Goal: Task Accomplishment & Management: Use online tool/utility

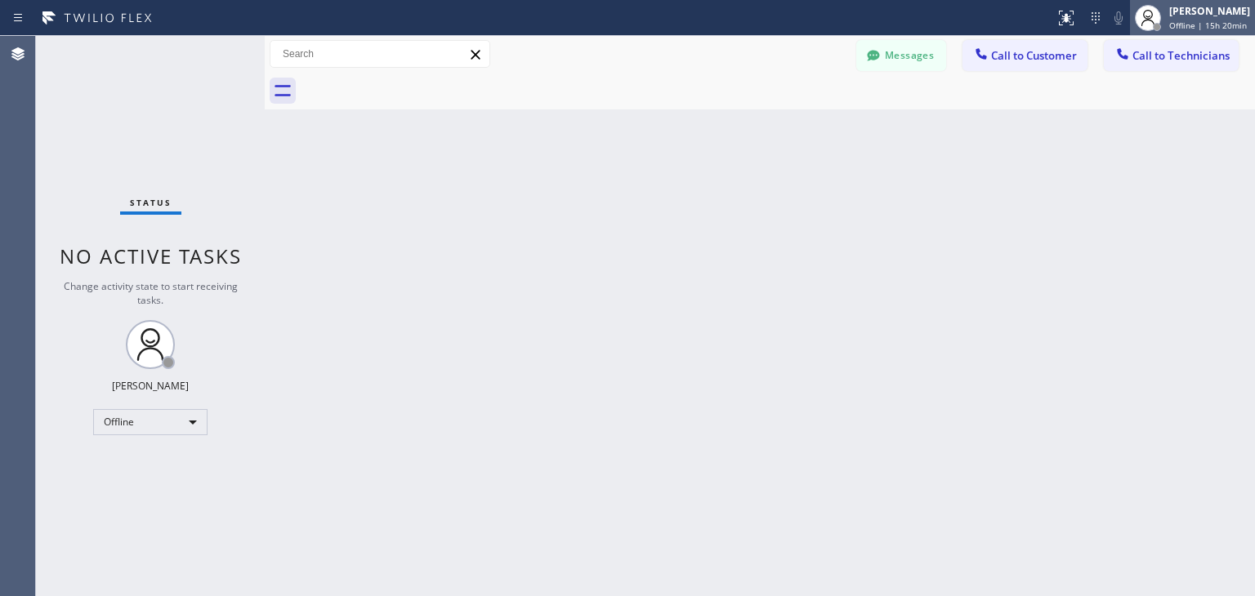
click at [1243, 7] on div "[PERSON_NAME]" at bounding box center [1209, 11] width 81 height 14
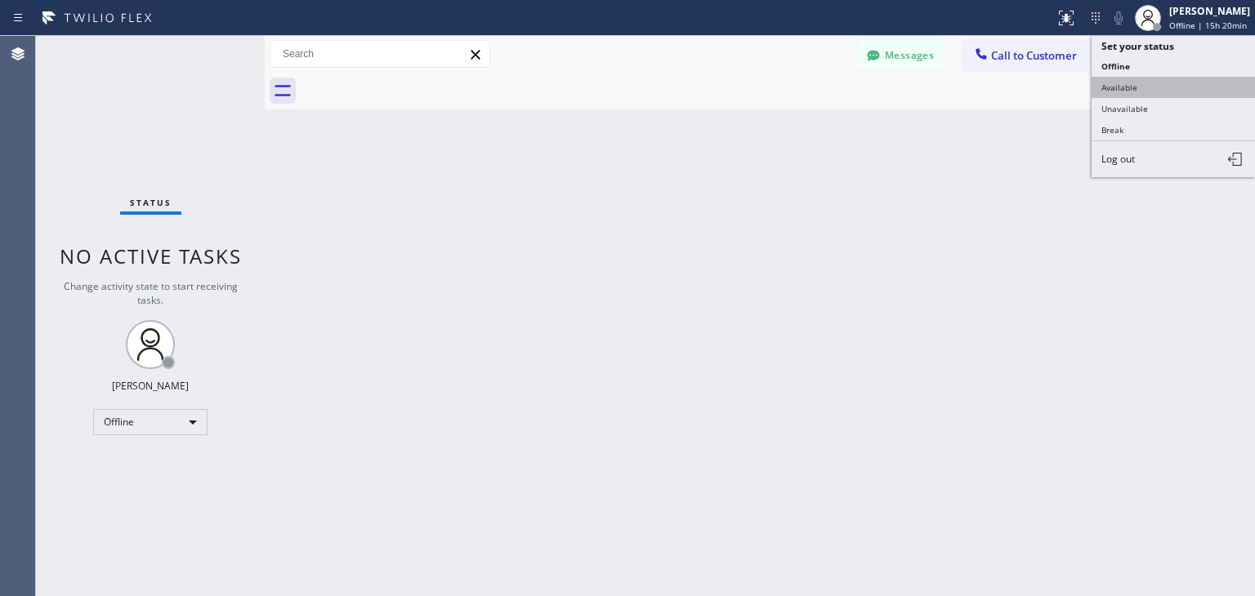
click at [1178, 81] on button "Available" at bounding box center [1172, 87] width 163 height 21
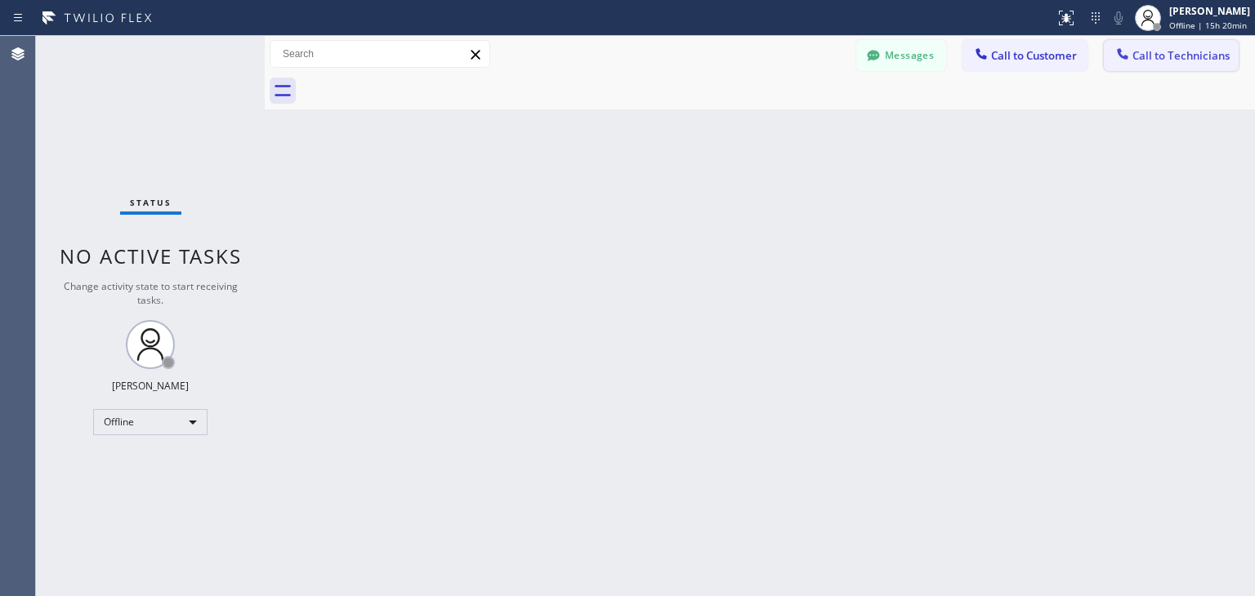
drag, startPoint x: 1222, startPoint y: 35, endPoint x: 1220, endPoint y: 43, distance: 8.5
click at [1220, 43] on div "Messages Call to Customer Call to Technicians Outbound call Location Search loc…" at bounding box center [760, 54] width 990 height 37
click at [1220, 43] on button "Call to Technicians" at bounding box center [1171, 55] width 135 height 31
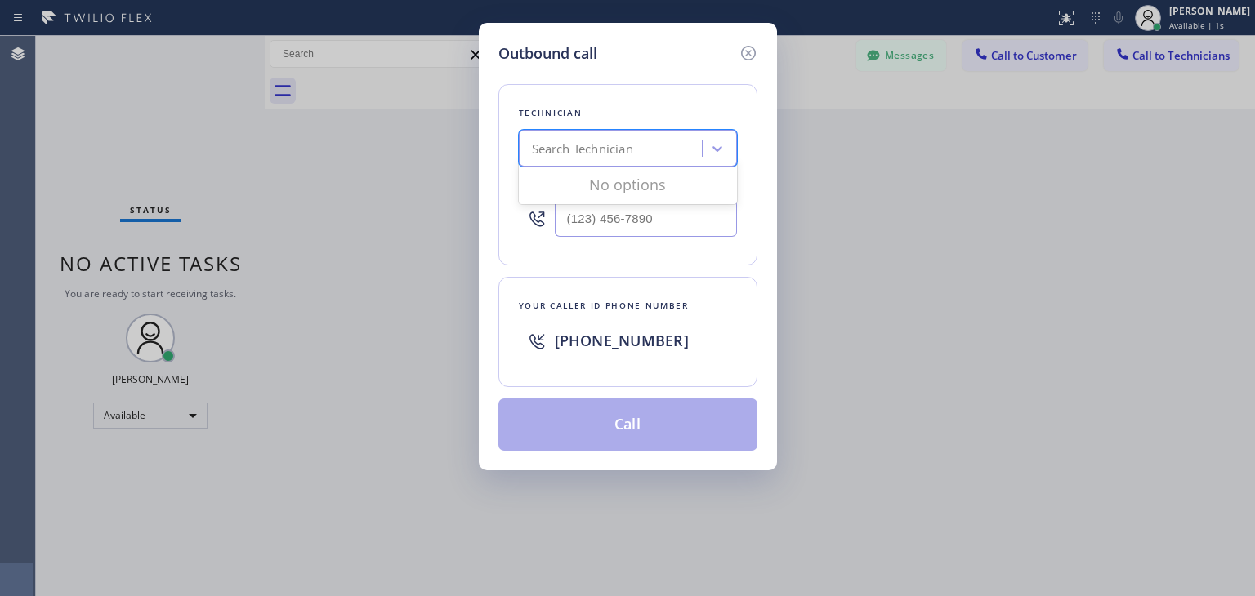
click at [632, 158] on div "Search Technician" at bounding box center [582, 149] width 101 height 19
type input "[PERSON_NAME]"
click at [633, 190] on div "[PERSON_NAME]" at bounding box center [628, 182] width 218 height 29
type input "[PHONE_NUMBER]"
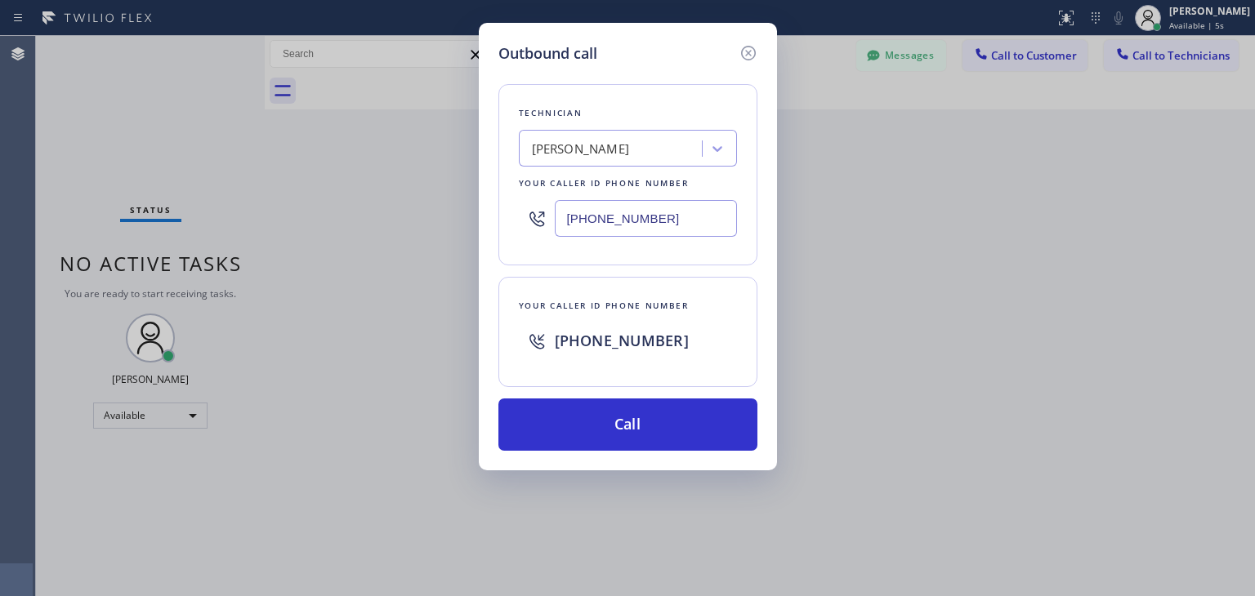
click at [628, 457] on div "Outbound call Technician [PERSON_NAME] Your caller id phone number [PHONE_NUMBE…" at bounding box center [628, 247] width 298 height 448
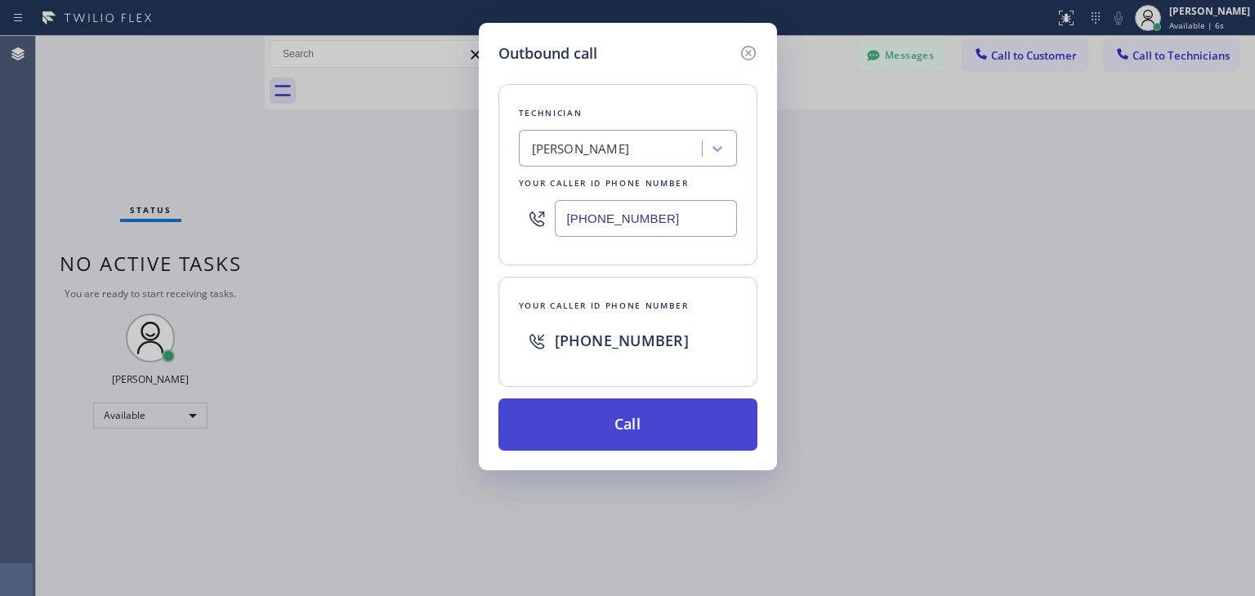
click at [687, 404] on button "Call" at bounding box center [627, 425] width 259 height 52
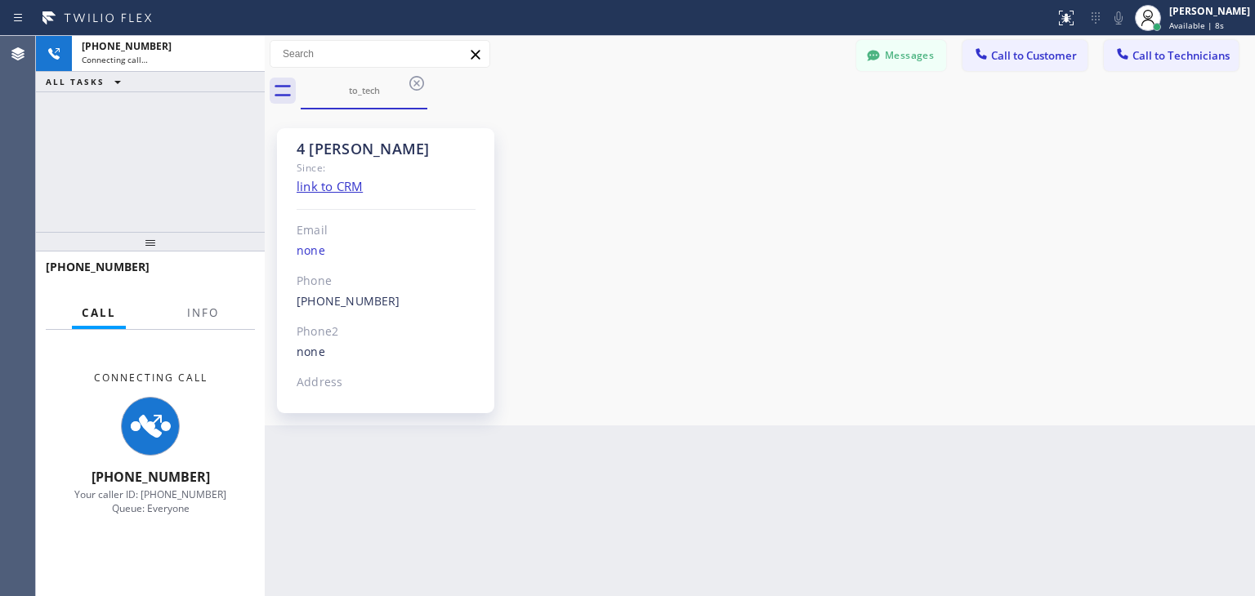
click at [829, 591] on div "Back to Dashboard Change Sender ID Customers Technicians [PERSON_NAME] [DATE] 0…" at bounding box center [760, 316] width 990 height 560
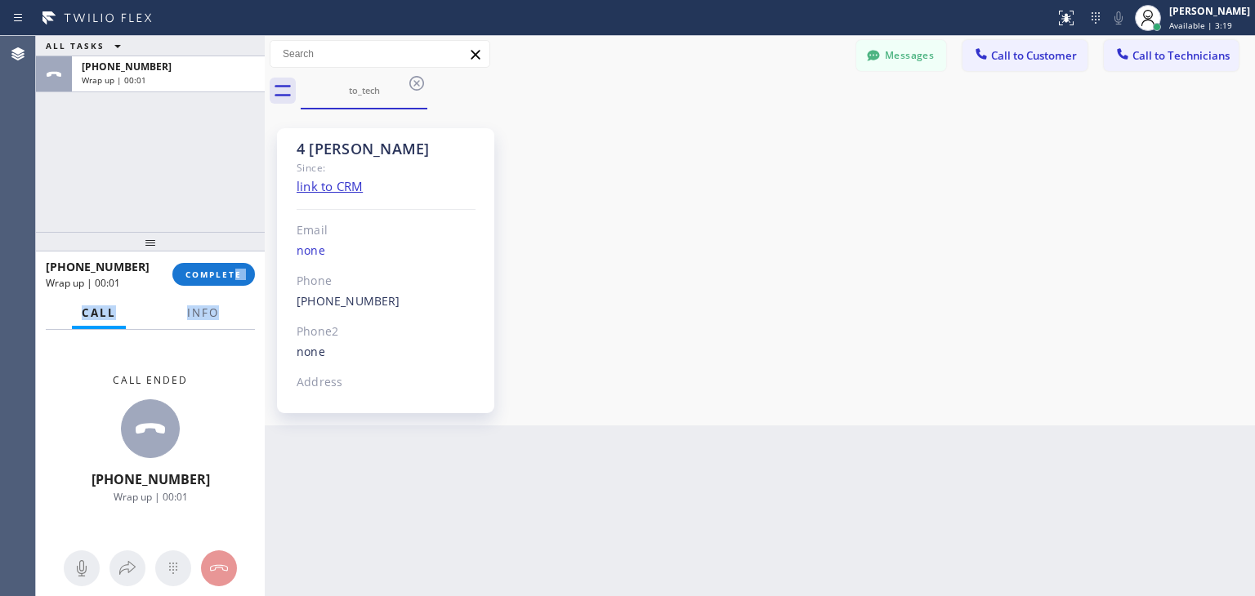
click at [239, 292] on div "[PHONE_NUMBER] Wrap up | 00:01 COMPLETE Call Info Call ended [PHONE_NUMBER] Wra…" at bounding box center [150, 424] width 229 height 345
click at [232, 275] on span "COMPLETE" at bounding box center [213, 274] width 56 height 11
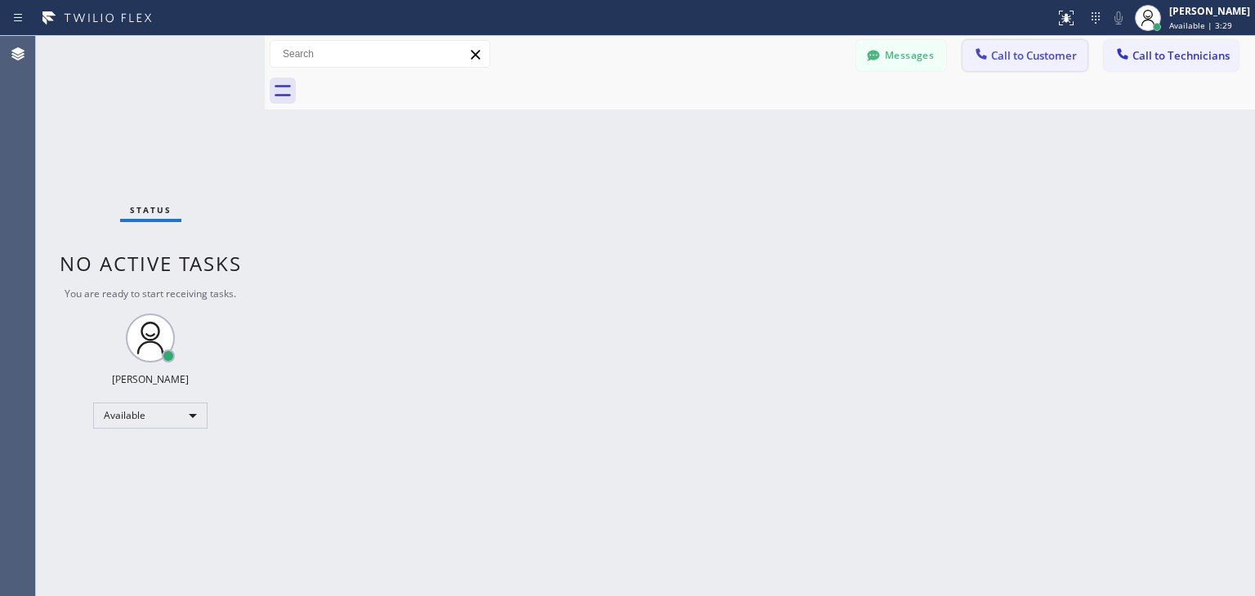
click at [1008, 63] on button "Call to Customer" at bounding box center [1024, 55] width 125 height 31
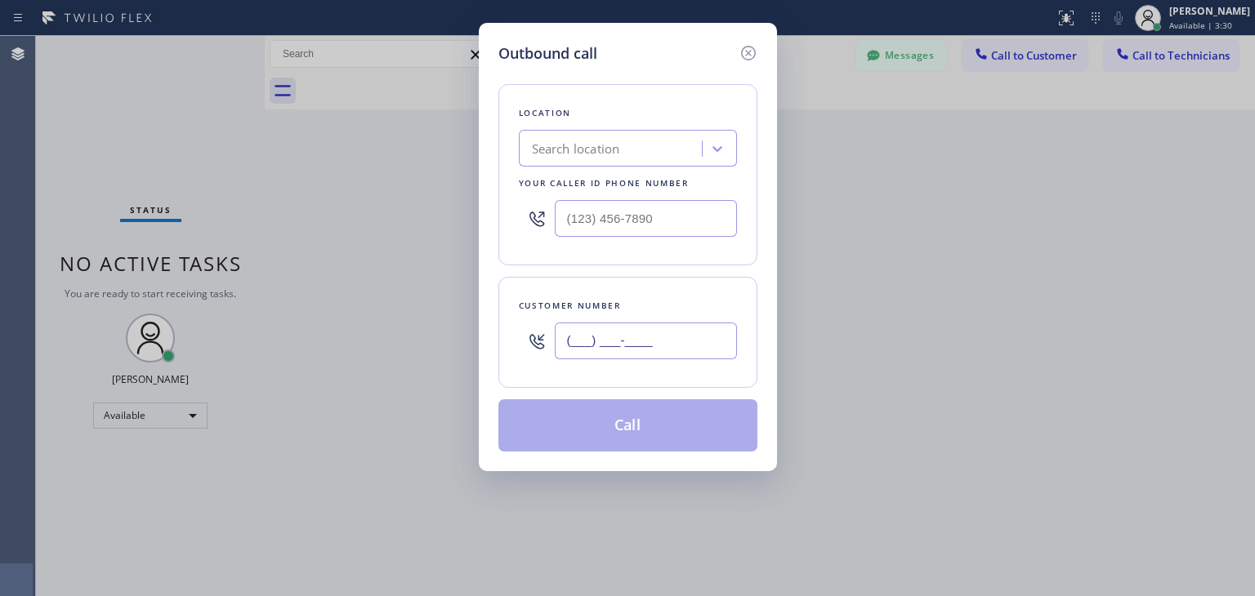
paste input "408) 896-8551"
click at [677, 346] on input "[PHONE_NUMBER]" at bounding box center [646, 341] width 182 height 37
type input "[PHONE_NUMBER]"
click at [540, 125] on div "Location Search location Your caller id phone number" at bounding box center [627, 174] width 259 height 181
drag, startPoint x: 540, startPoint y: 125, endPoint x: 568, endPoint y: 148, distance: 36.0
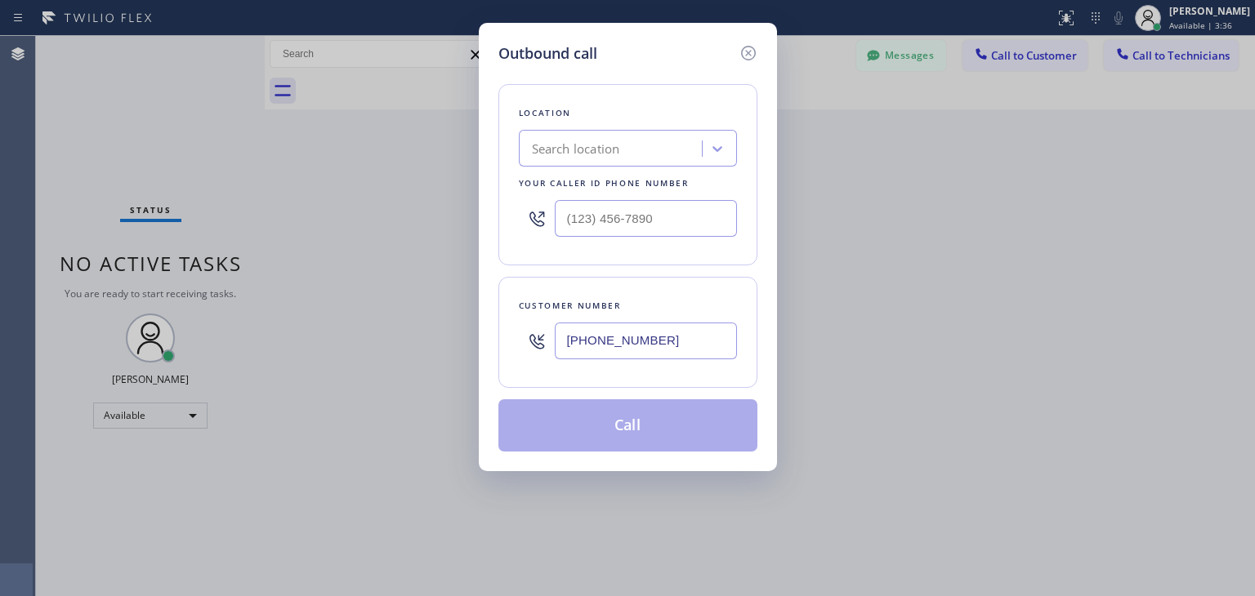
click at [568, 148] on div "Location Search location Your caller id phone number" at bounding box center [627, 174] width 259 height 181
paste input "Wolf Appliance Repair Expert"
type input "Wolf Appliance Repair Expert"
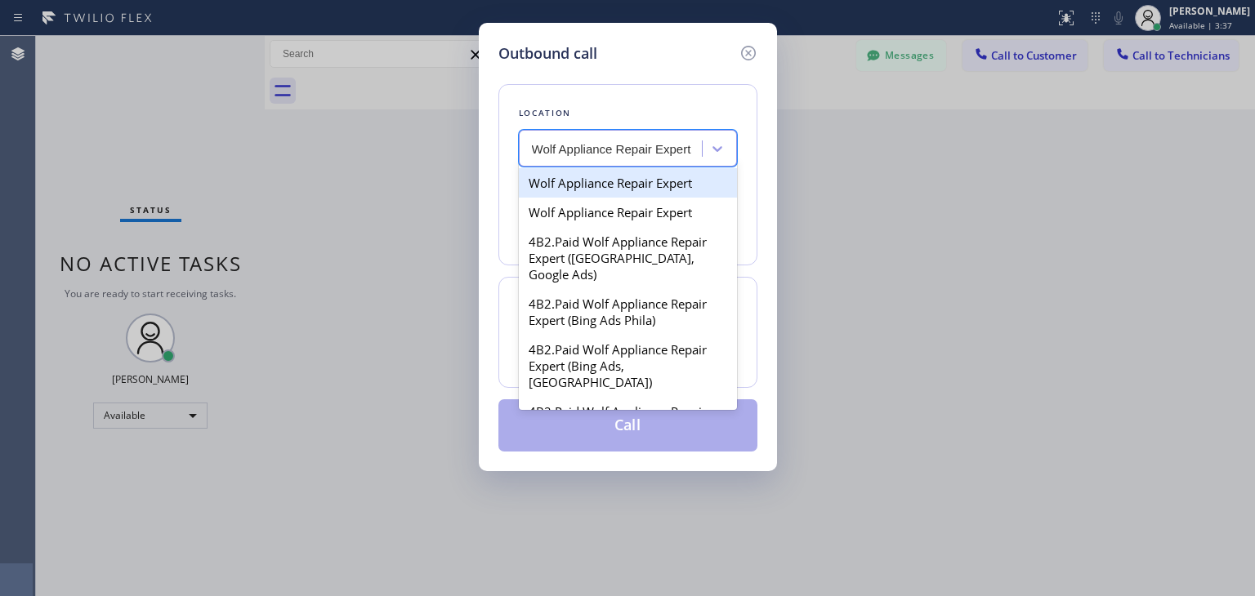
click at [627, 186] on div "Wolf Appliance Repair Expert" at bounding box center [628, 182] width 218 height 29
type input "[PHONE_NUMBER]"
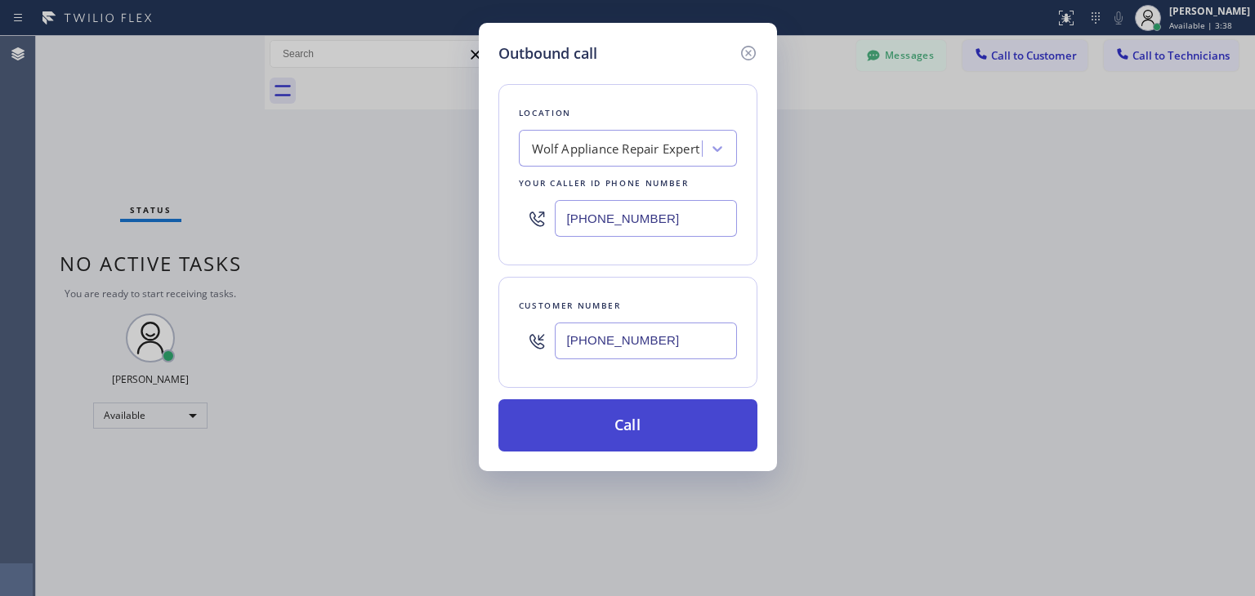
click at [690, 446] on button "Call" at bounding box center [627, 425] width 259 height 52
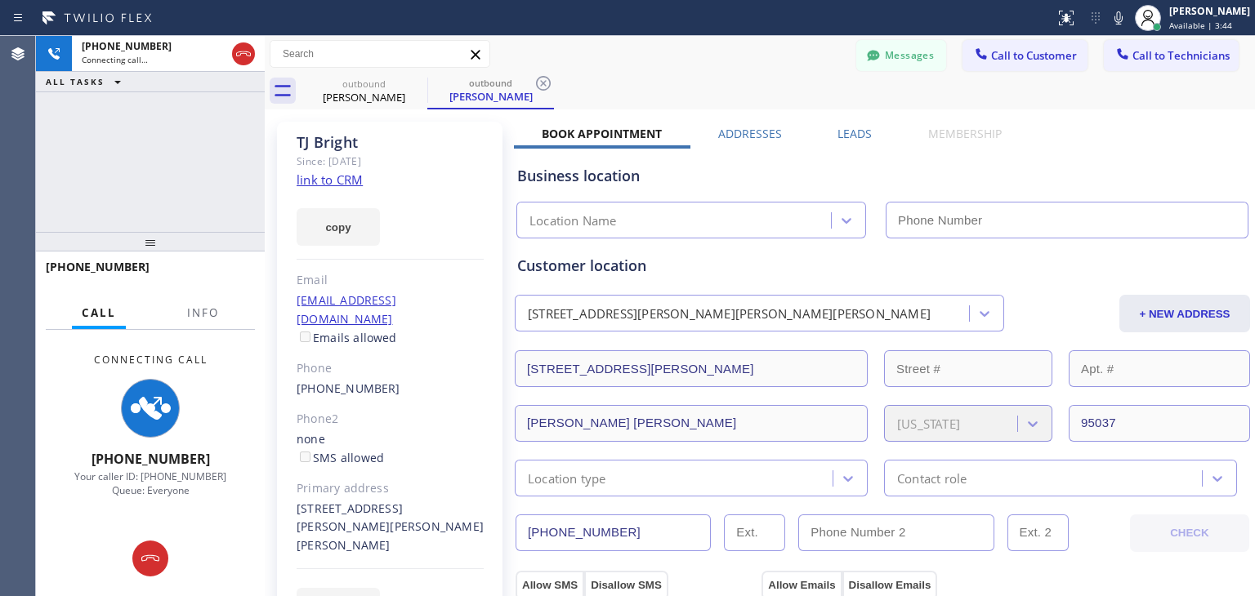
type input "[PHONE_NUMBER]"
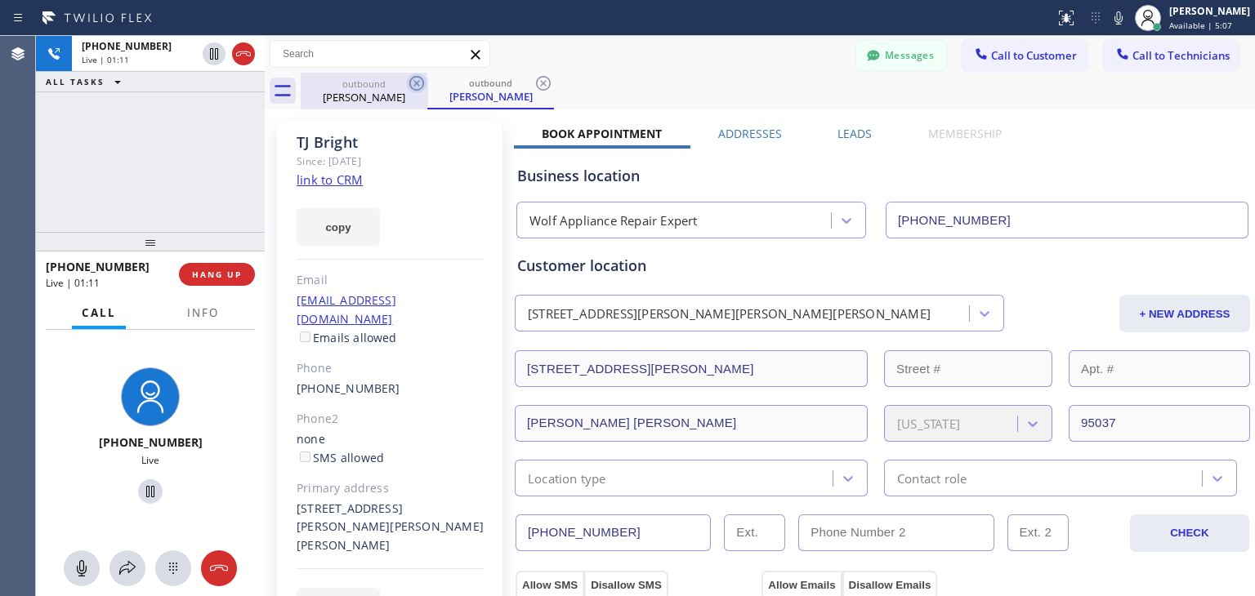
click at [413, 86] on icon at bounding box center [416, 83] width 15 height 15
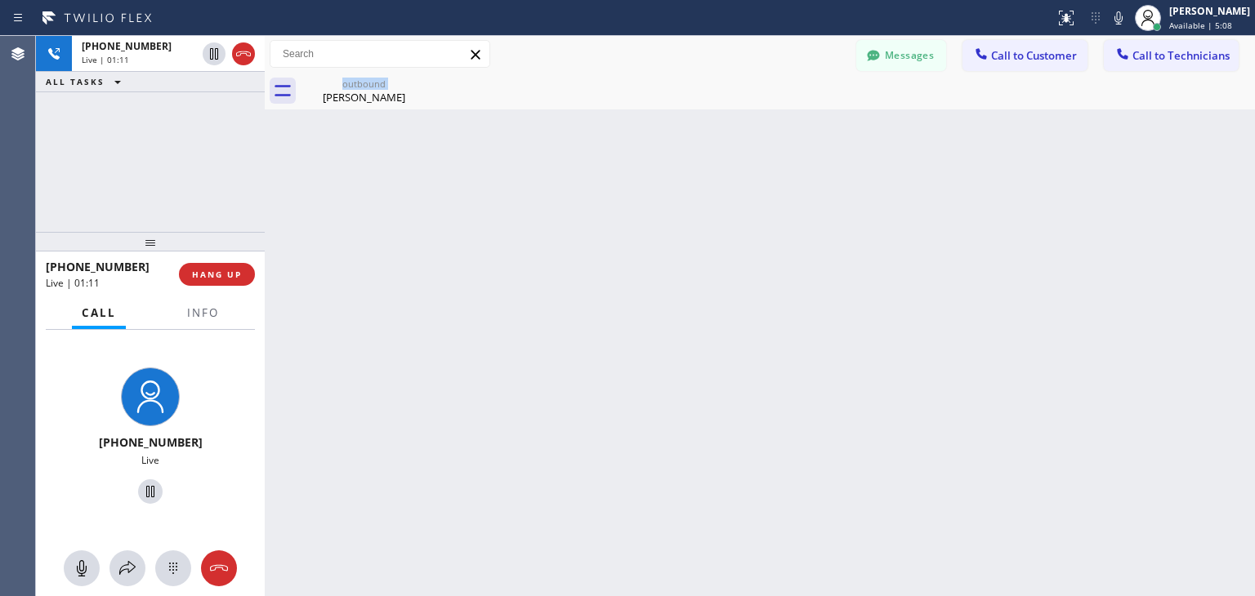
click at [413, 86] on div "outbound [PERSON_NAME]" at bounding box center [364, 91] width 127 height 37
click at [0, 0] on icon at bounding box center [0, 0] width 0 height 0
click at [413, 86] on div at bounding box center [778, 91] width 954 height 37
click at [265, 189] on div at bounding box center [265, 316] width 0 height 560
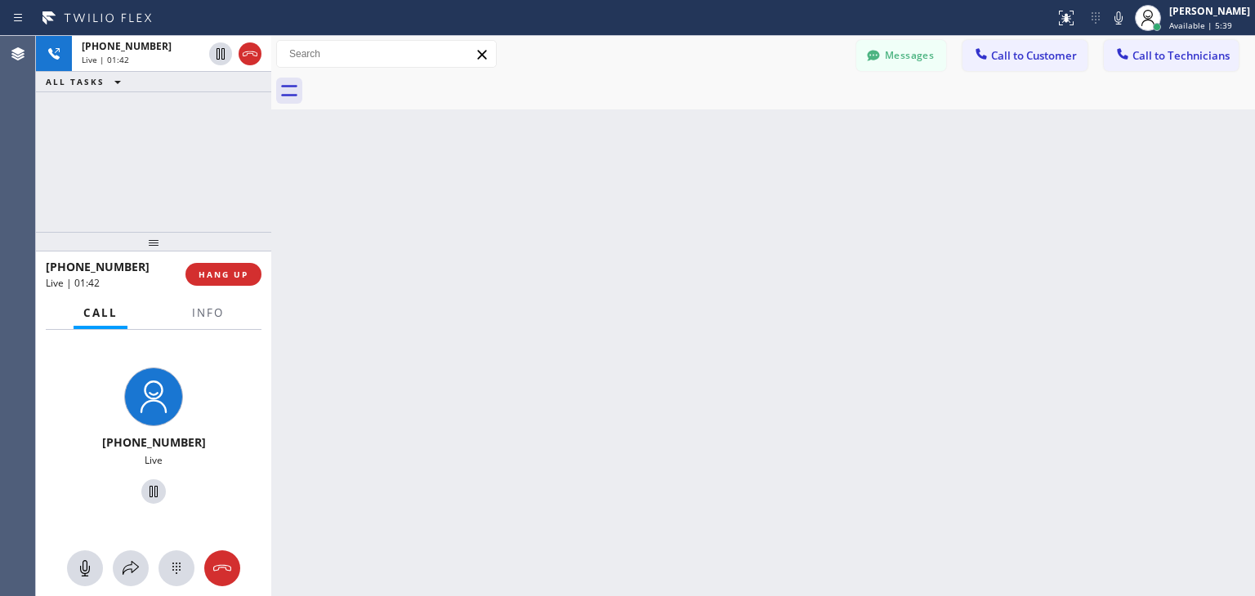
click at [271, 186] on div at bounding box center [271, 316] width 0 height 560
click at [235, 275] on span "HANG UP" at bounding box center [224, 274] width 50 height 11
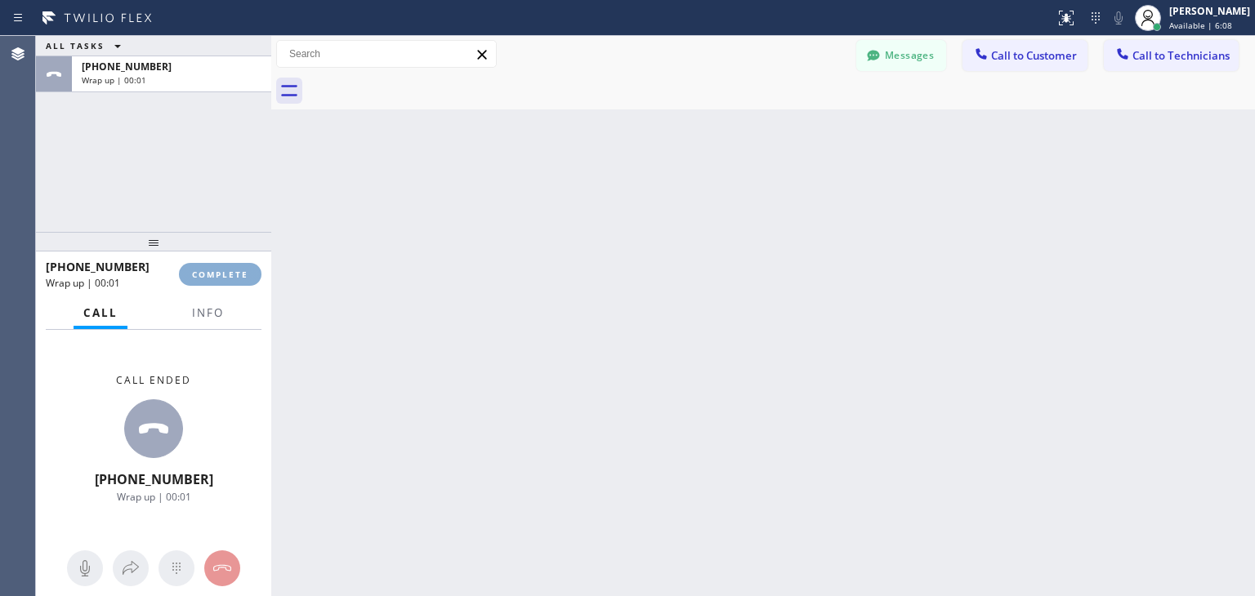
click at [235, 275] on span "COMPLETE" at bounding box center [220, 274] width 56 height 11
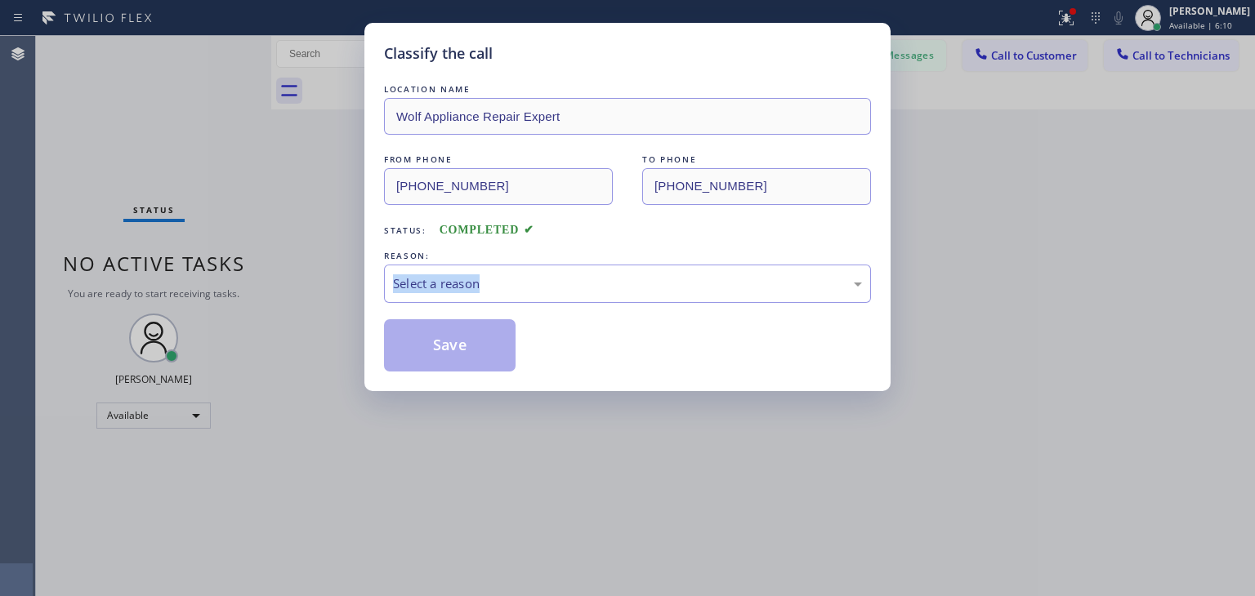
click at [235, 275] on div "Classify the call LOCATION NAME Wolf Appliance Repair Expert FROM PHONE [PHONE_…" at bounding box center [627, 298] width 1255 height 596
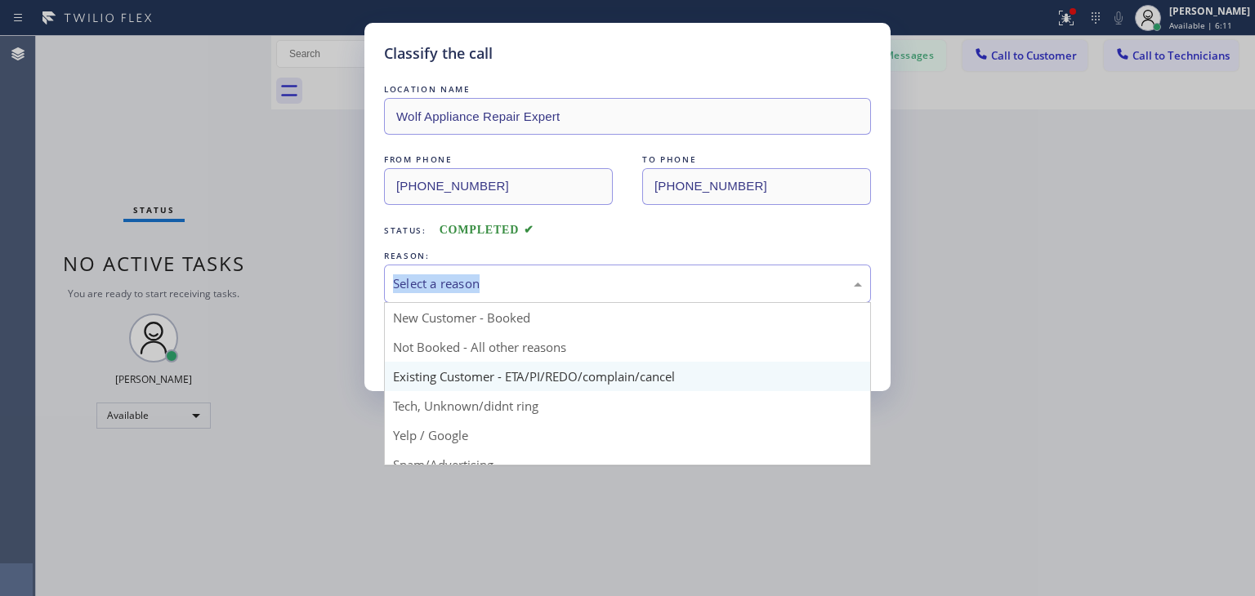
drag, startPoint x: 559, startPoint y: 284, endPoint x: 556, endPoint y: 370, distance: 85.8
click at [556, 303] on div "Select a reason New Customer - Booked Not Booked - All other reasons Existing C…" at bounding box center [627, 284] width 487 height 38
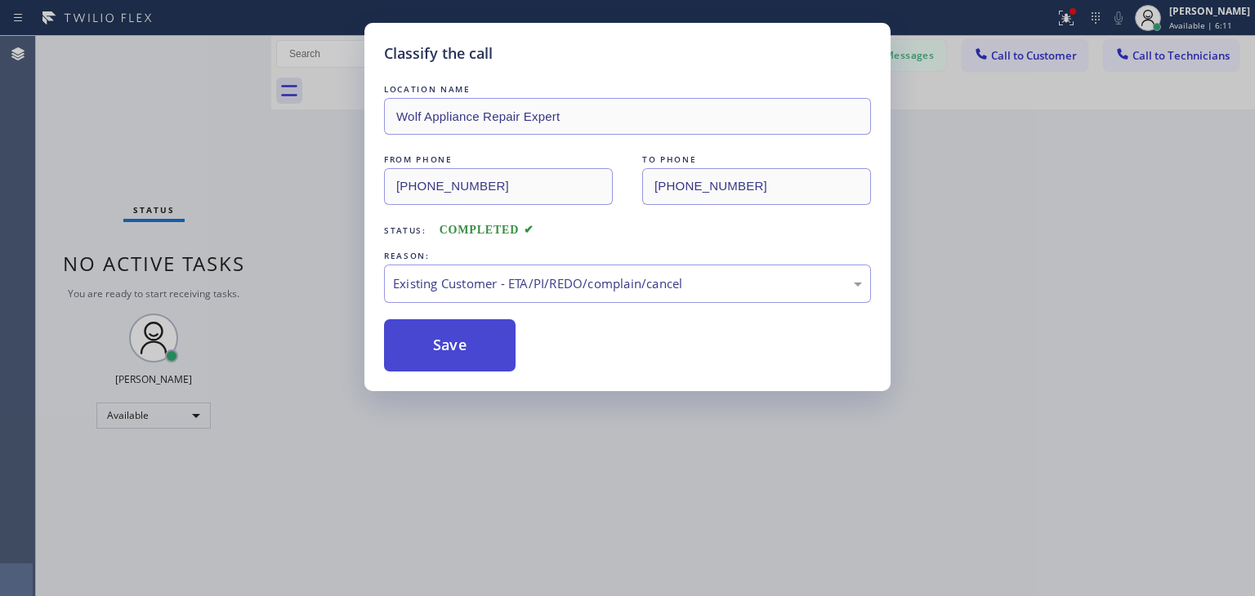
drag, startPoint x: 556, startPoint y: 370, endPoint x: 466, endPoint y: 341, distance: 94.3
click at [466, 341] on button "Save" at bounding box center [450, 345] width 132 height 52
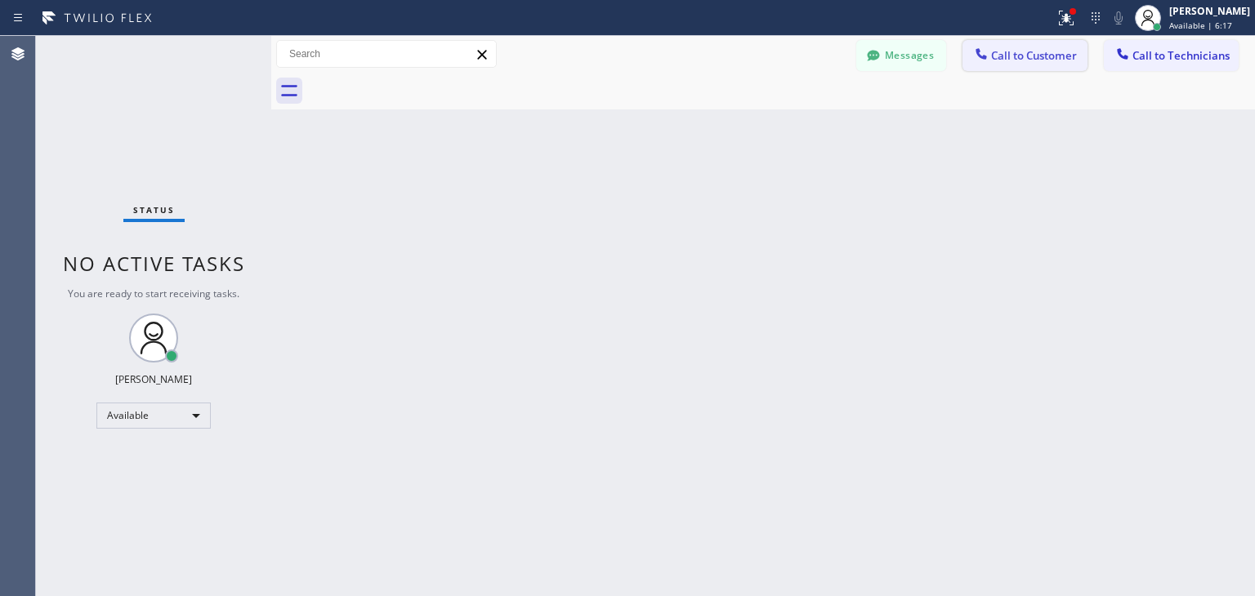
click at [1028, 40] on button "Call to Customer" at bounding box center [1024, 55] width 125 height 31
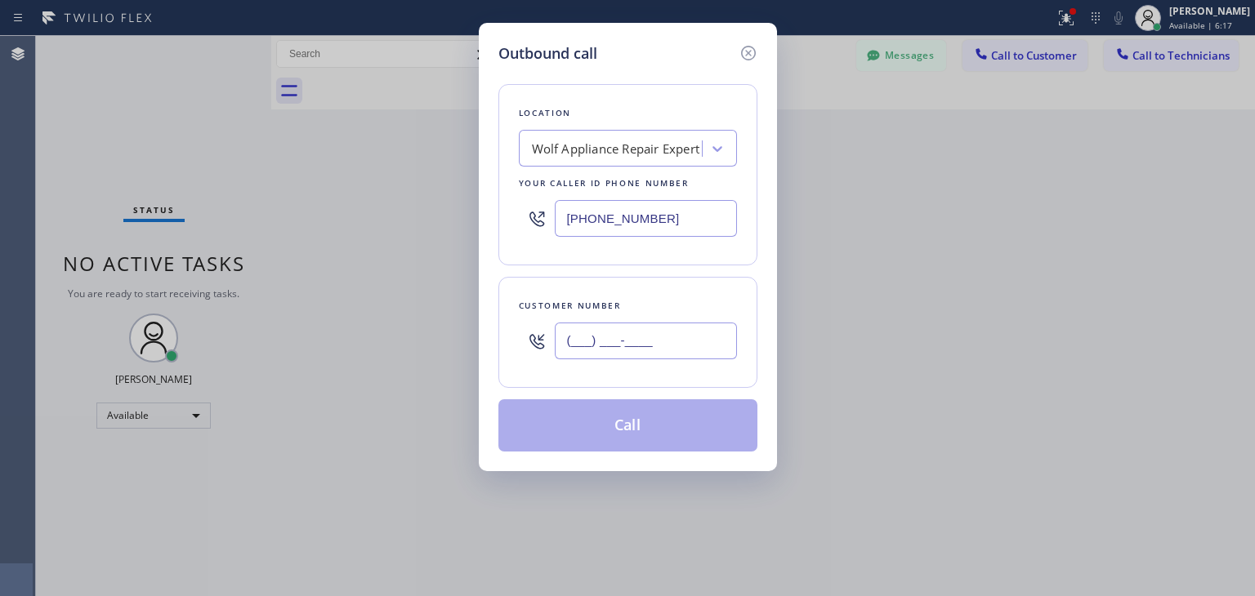
paste input "650) 793-2626"
click at [680, 347] on input "[PHONE_NUMBER]" at bounding box center [646, 341] width 182 height 37
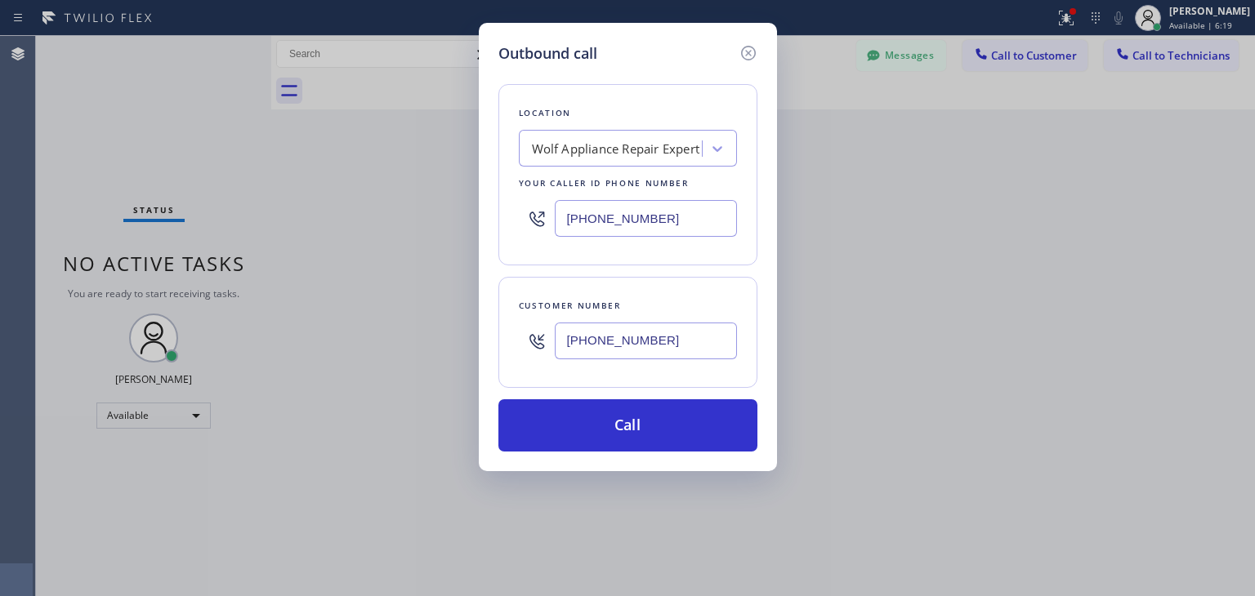
type input "[PHONE_NUMBER]"
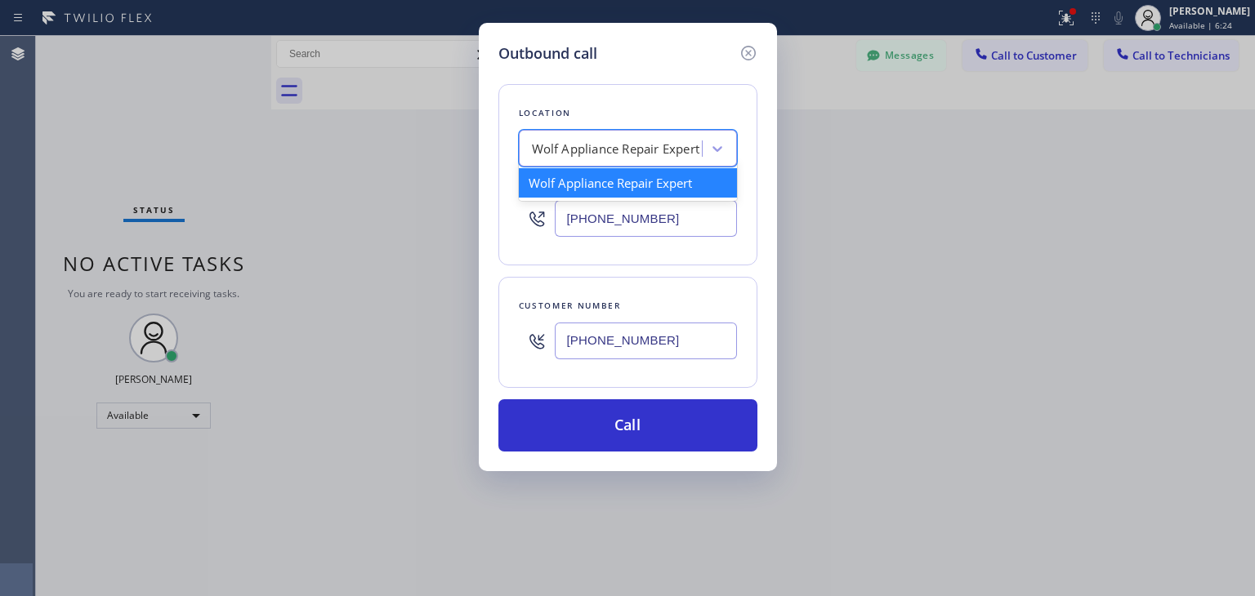
paste input "Menlo Park Appliance Co [PERSON_NAME]"
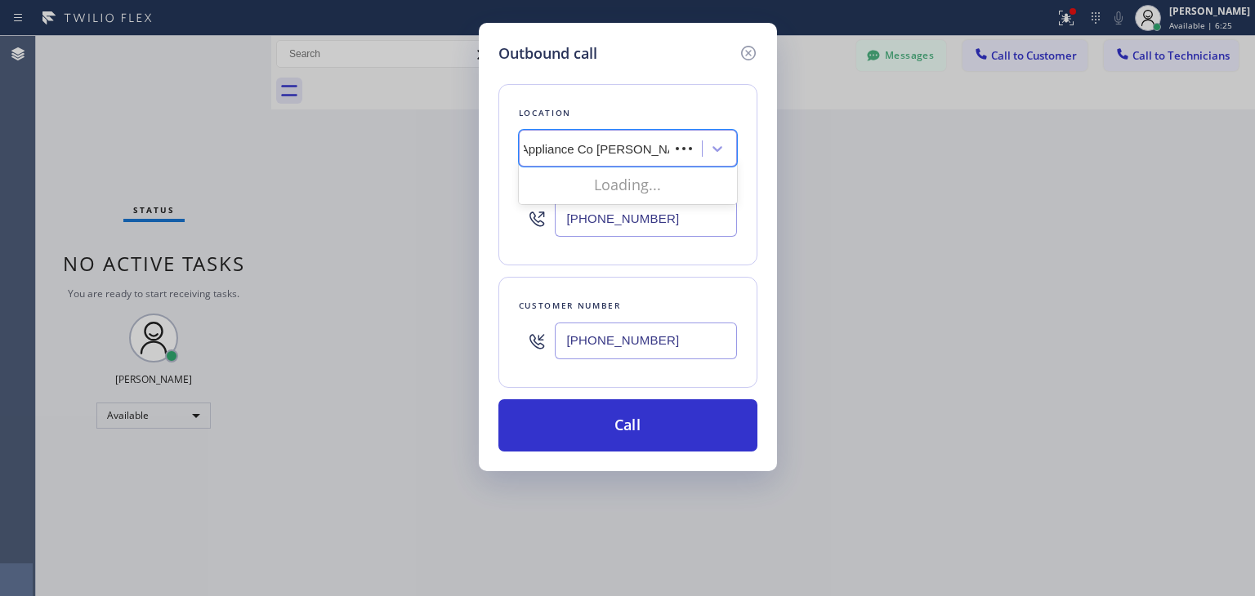
scroll to position [0, 94]
type input "Menlo Park Appliance Co"
click at [653, 177] on div "Menlo Park Appliance Co" at bounding box center [628, 182] width 218 height 29
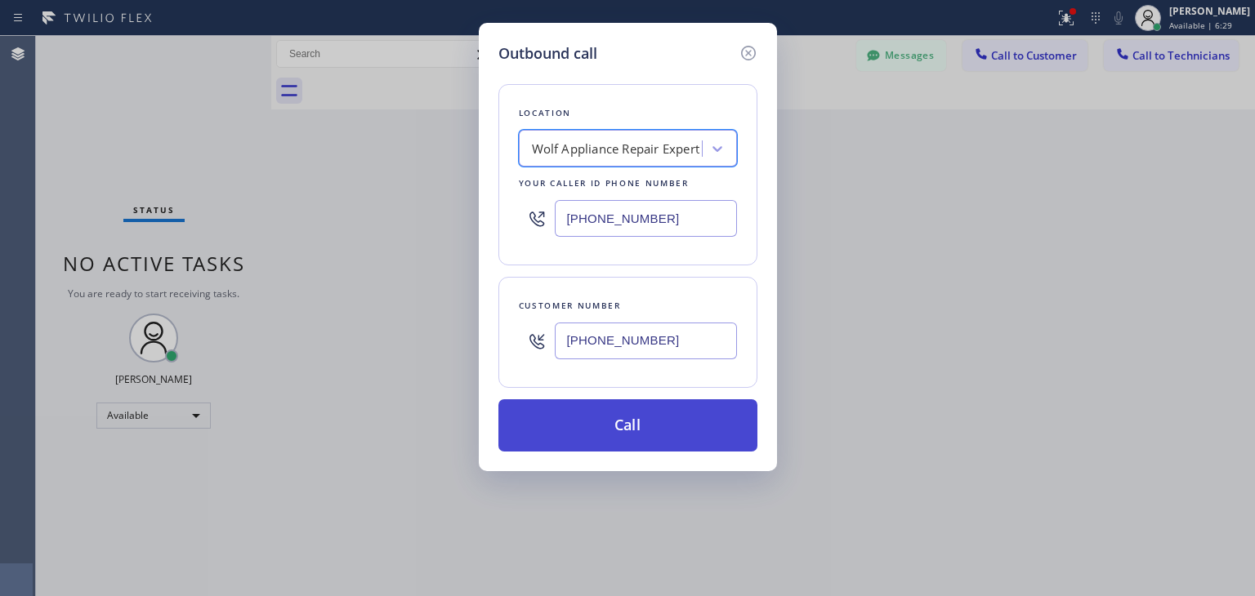
click at [628, 442] on button "Call" at bounding box center [627, 425] width 259 height 52
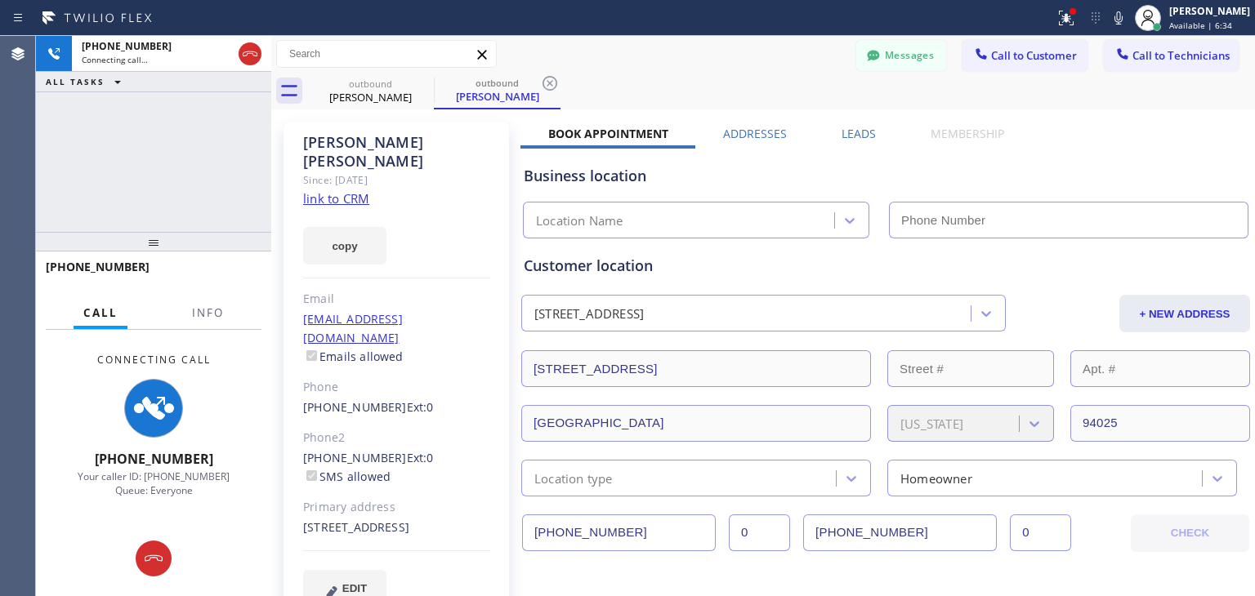
type input "[PHONE_NUMBER]"
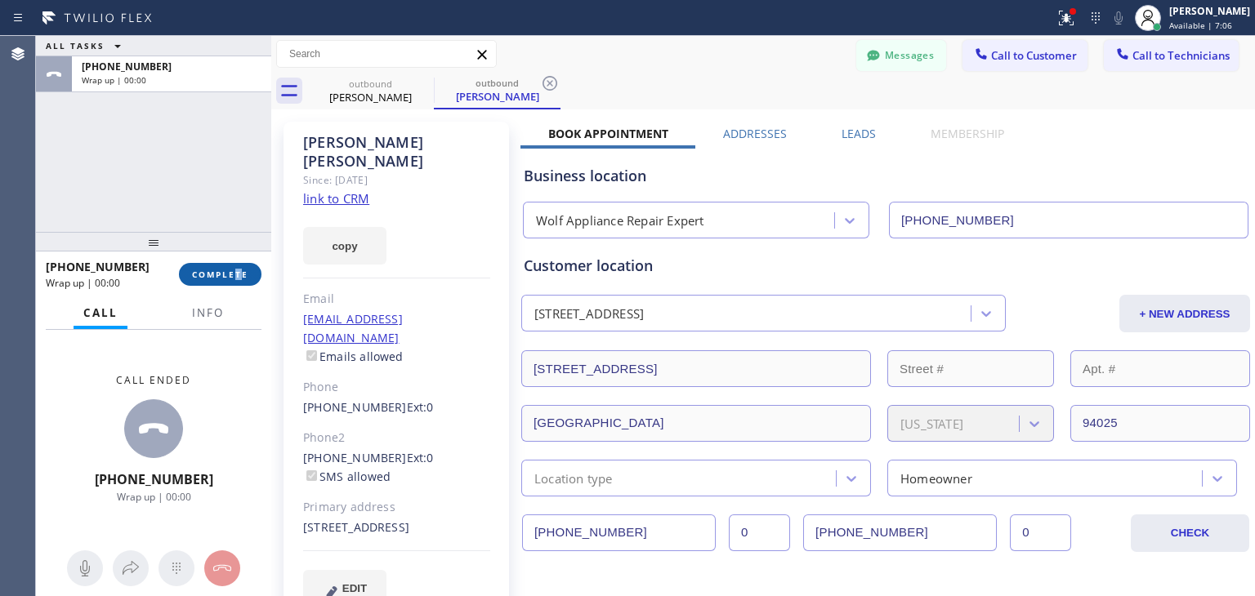
click at [237, 265] on div "[PHONE_NUMBER] Wrap up | 00:00 COMPLETE" at bounding box center [154, 274] width 216 height 42
click at [237, 265] on button "COMPLETE" at bounding box center [220, 274] width 83 height 23
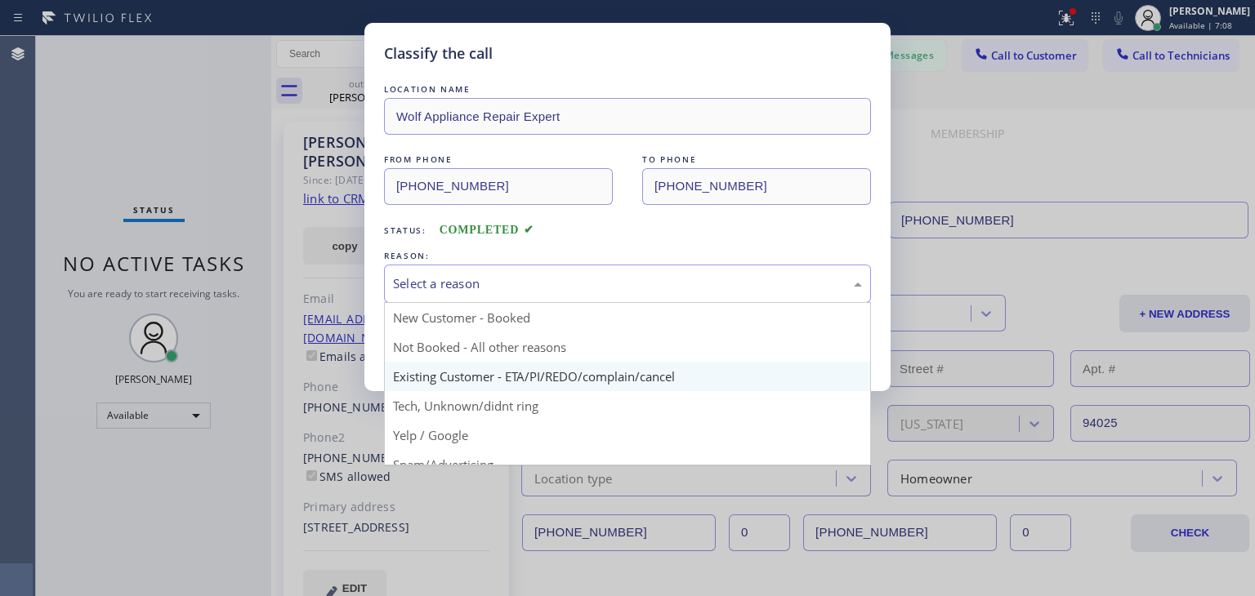
drag, startPoint x: 580, startPoint y: 283, endPoint x: 566, endPoint y: 380, distance: 97.4
click at [566, 303] on div "Select a reason New Customer - Booked Not Booked - All other reasons Existing C…" at bounding box center [627, 284] width 487 height 38
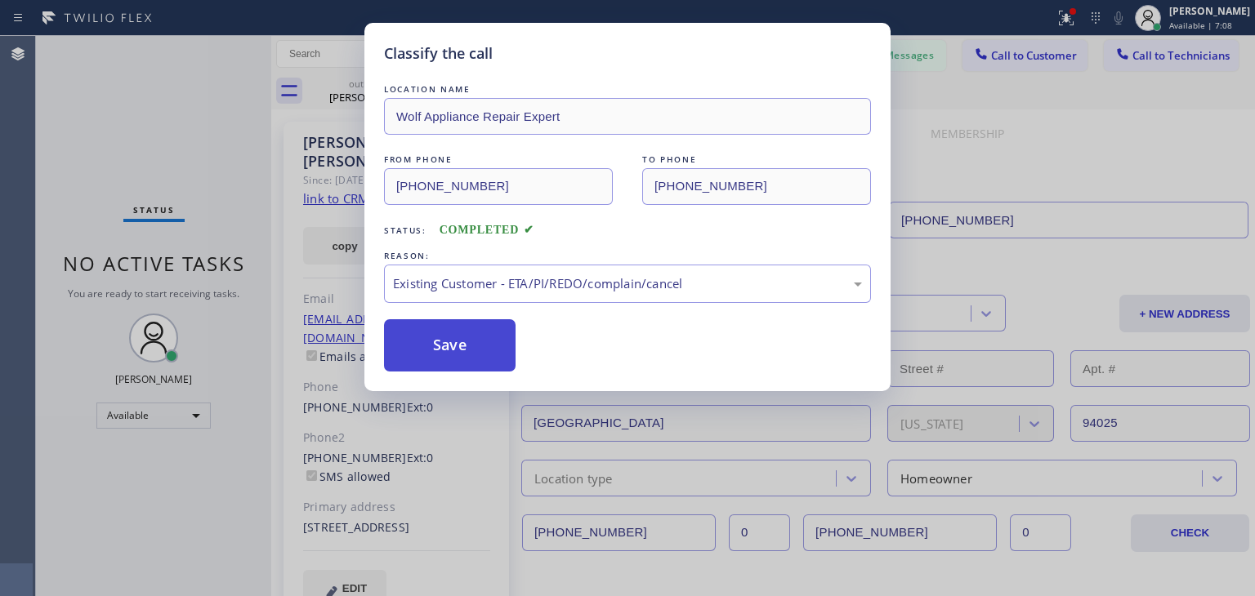
click at [440, 333] on button "Save" at bounding box center [450, 345] width 132 height 52
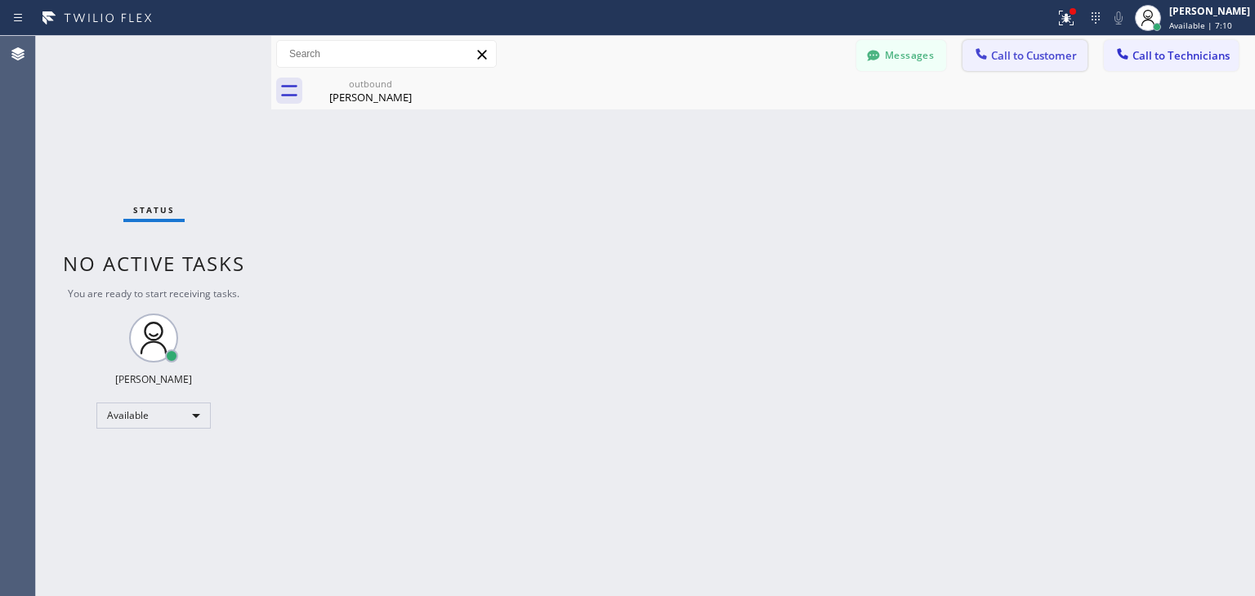
click at [980, 56] on icon at bounding box center [980, 53] width 11 height 11
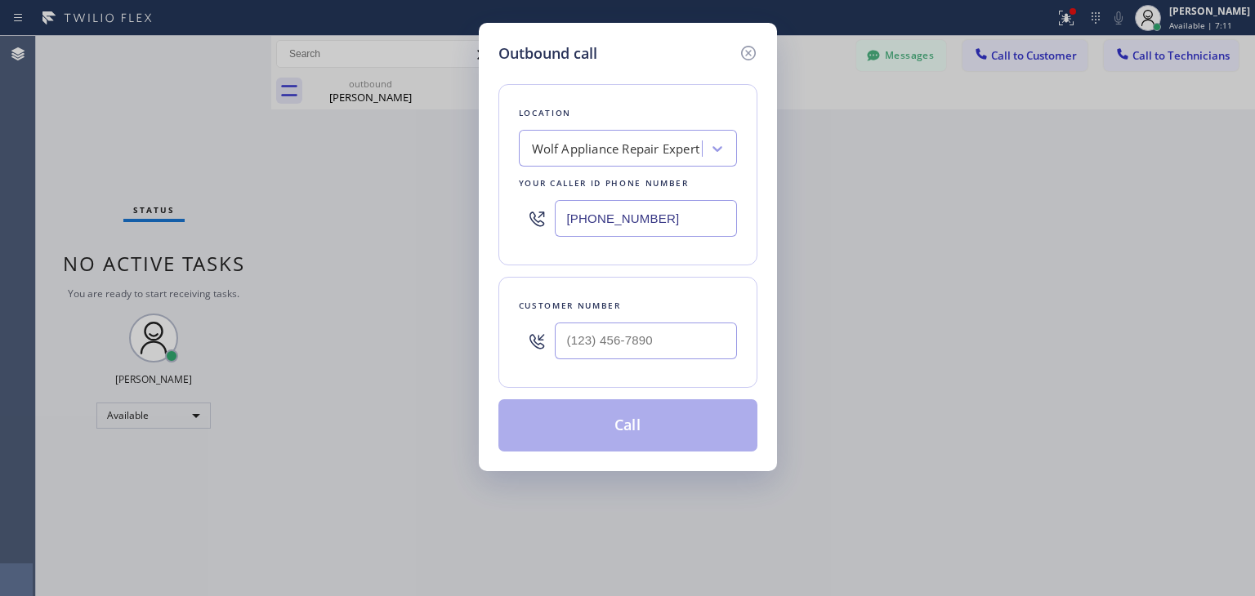
drag, startPoint x: 629, startPoint y: 319, endPoint x: 632, endPoint y: 345, distance: 25.4
click at [632, 345] on div at bounding box center [646, 341] width 182 height 53
paste input "650) 804-8810"
click at [632, 345] on input "[PHONE_NUMBER]" at bounding box center [646, 341] width 182 height 37
type input "[PHONE_NUMBER]"
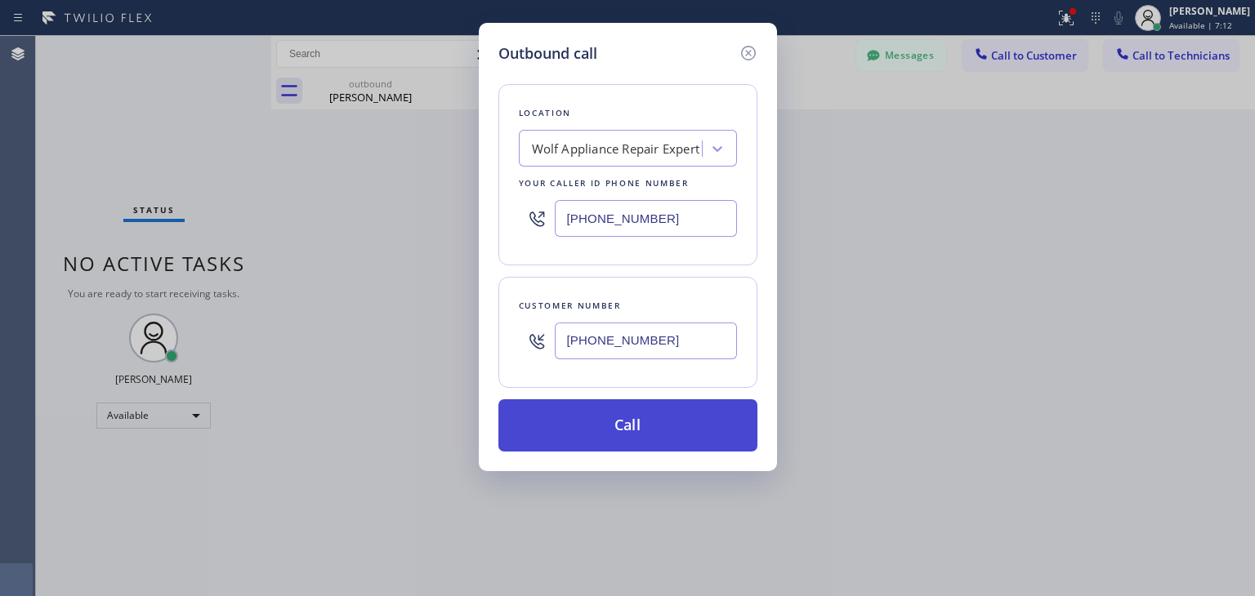
click at [606, 412] on button "Call" at bounding box center [627, 425] width 259 height 52
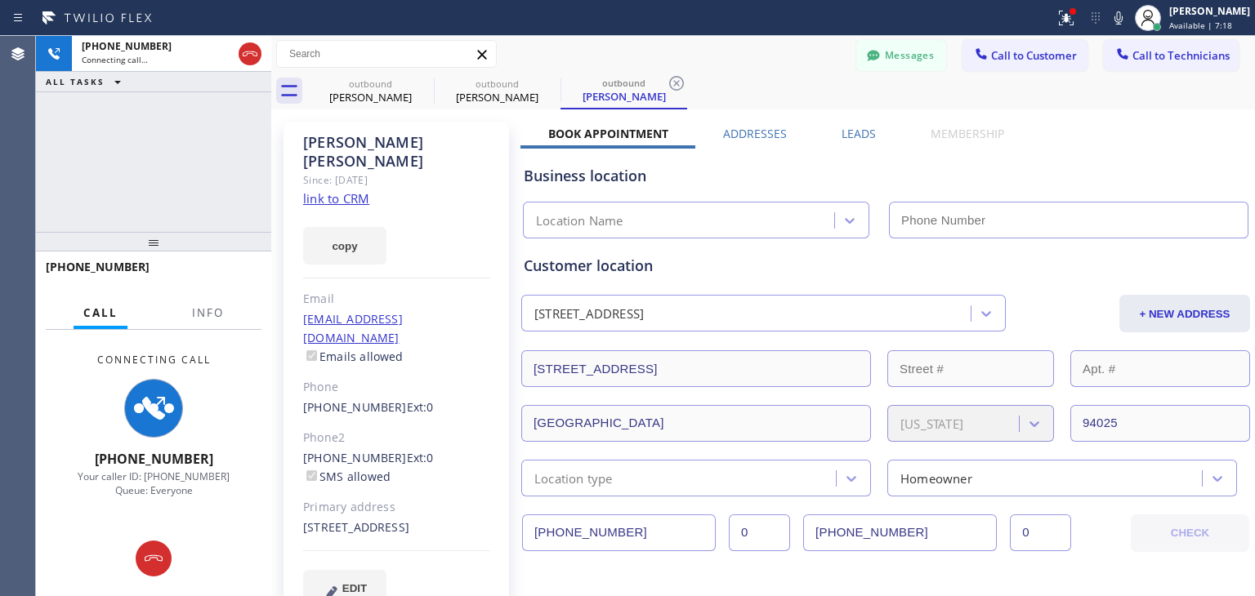
type input "[PHONE_NUMBER]"
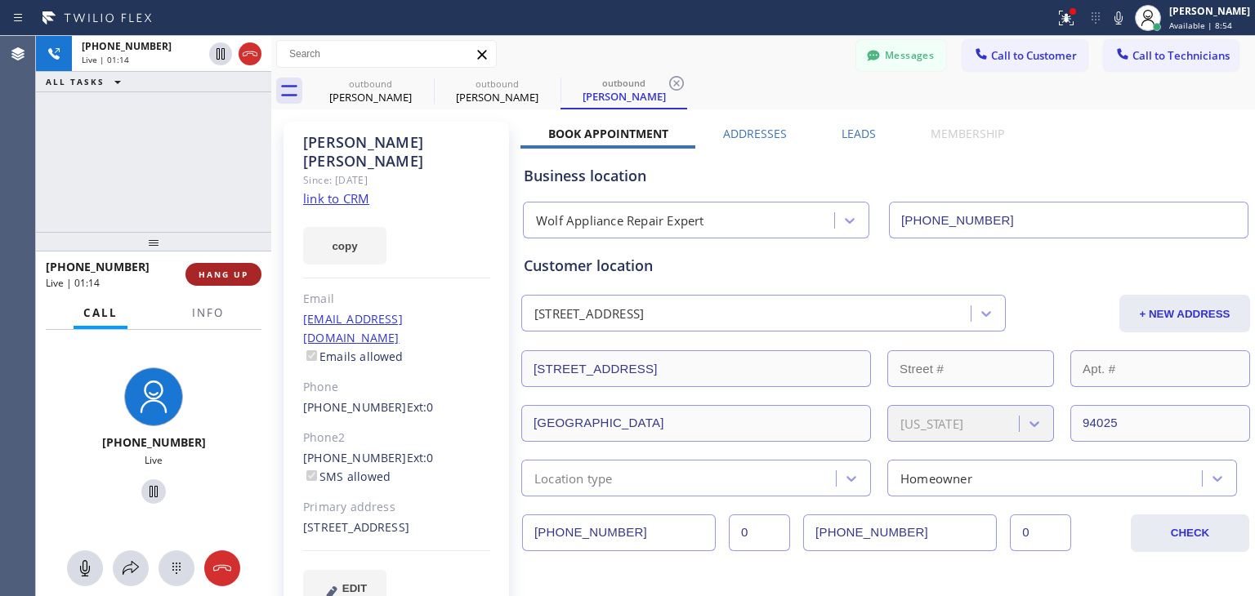
click at [212, 279] on span "HANG UP" at bounding box center [224, 274] width 50 height 11
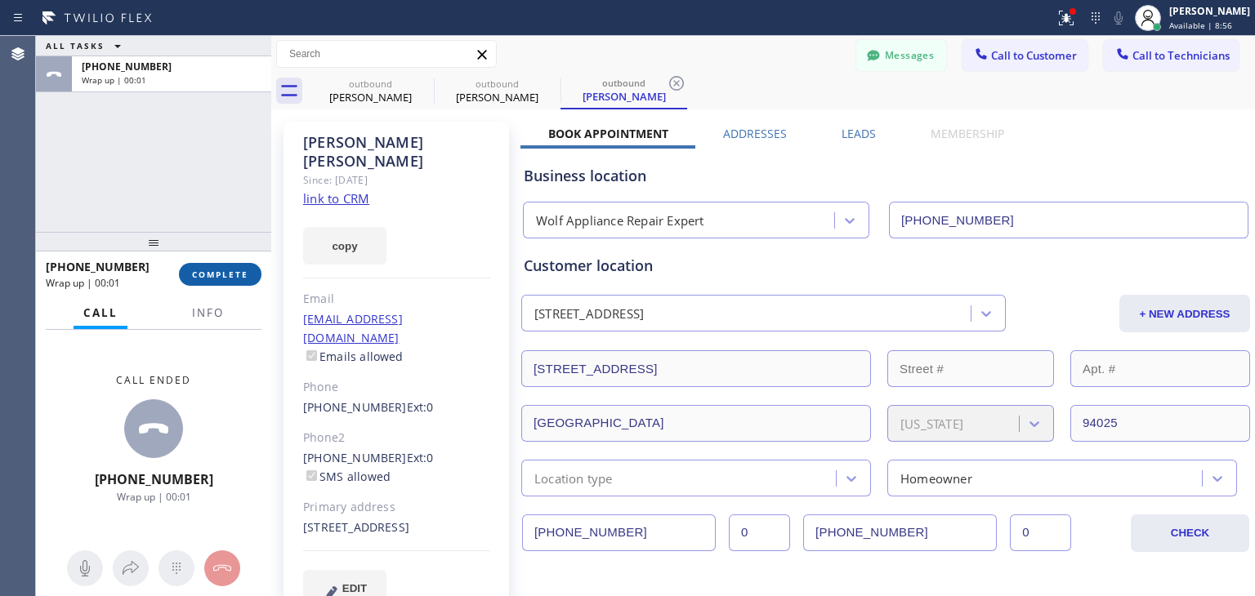
click at [212, 279] on span "COMPLETE" at bounding box center [220, 274] width 56 height 11
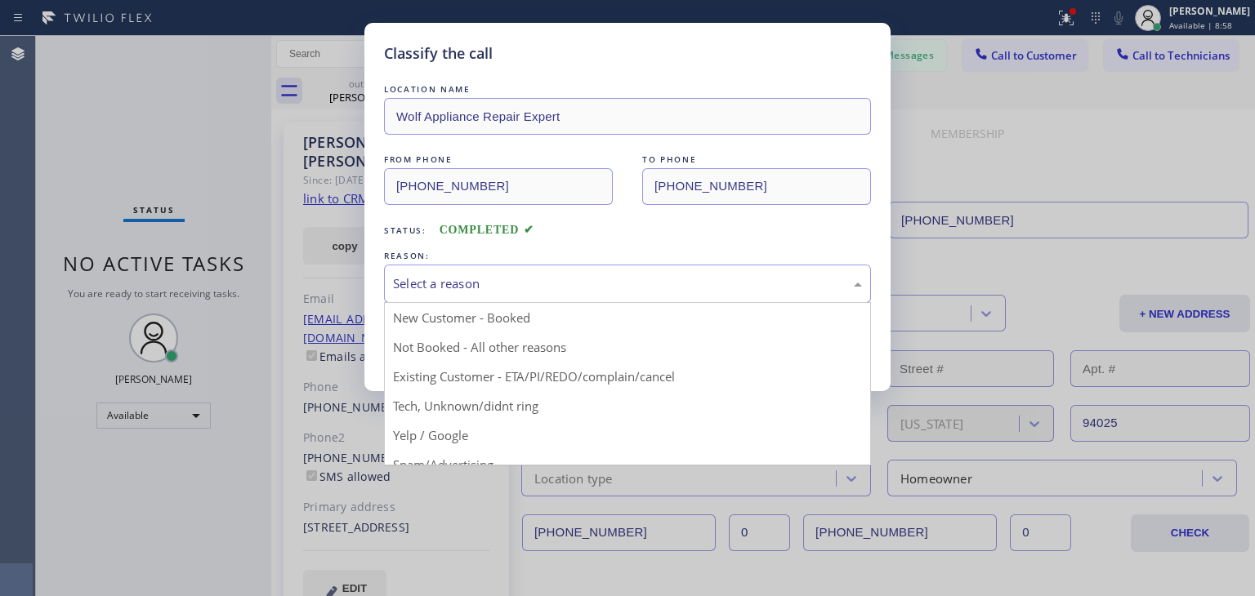
click at [725, 286] on div "Select a reason" at bounding box center [627, 283] width 469 height 19
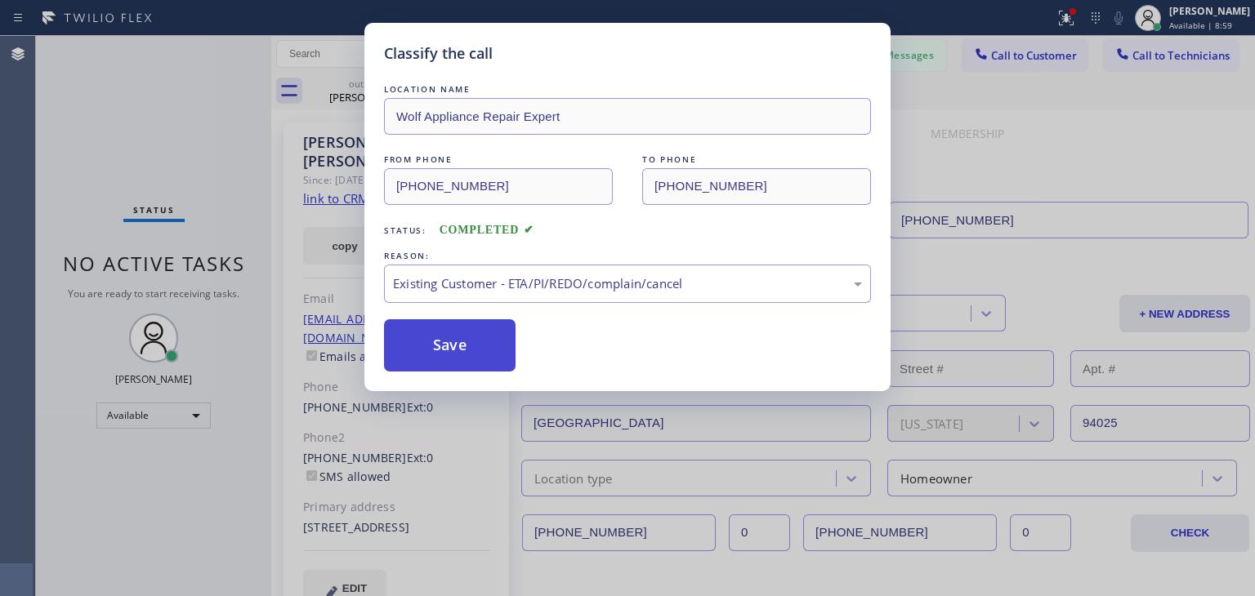
click at [441, 355] on button "Save" at bounding box center [450, 345] width 132 height 52
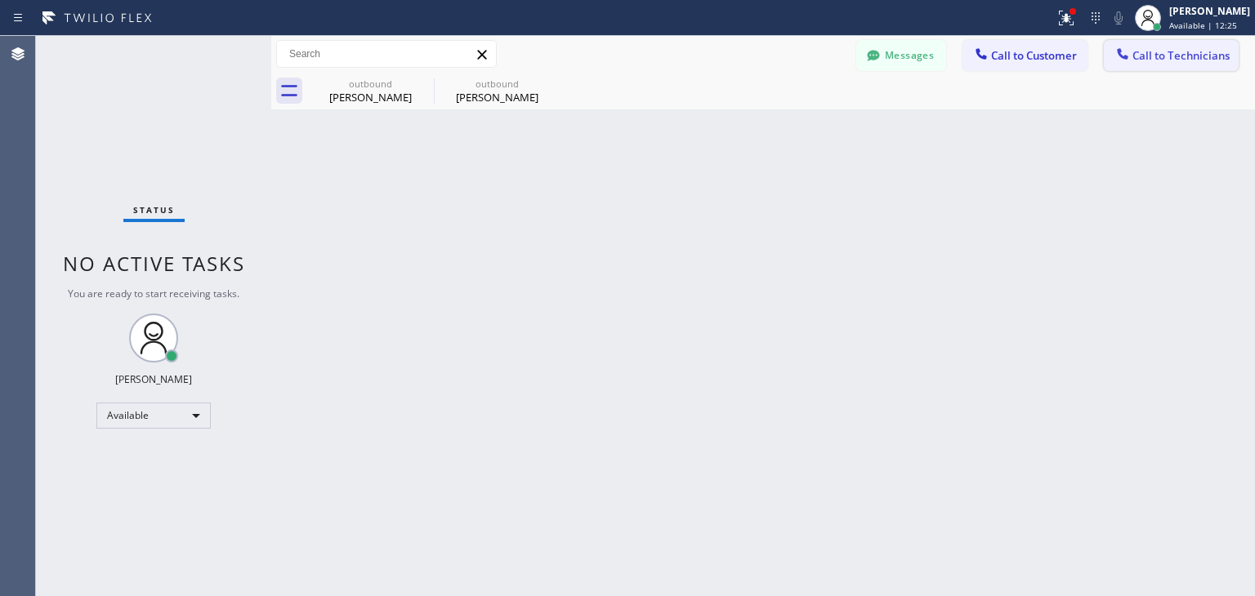
click at [1163, 45] on button "Call to Technicians" at bounding box center [1171, 55] width 135 height 31
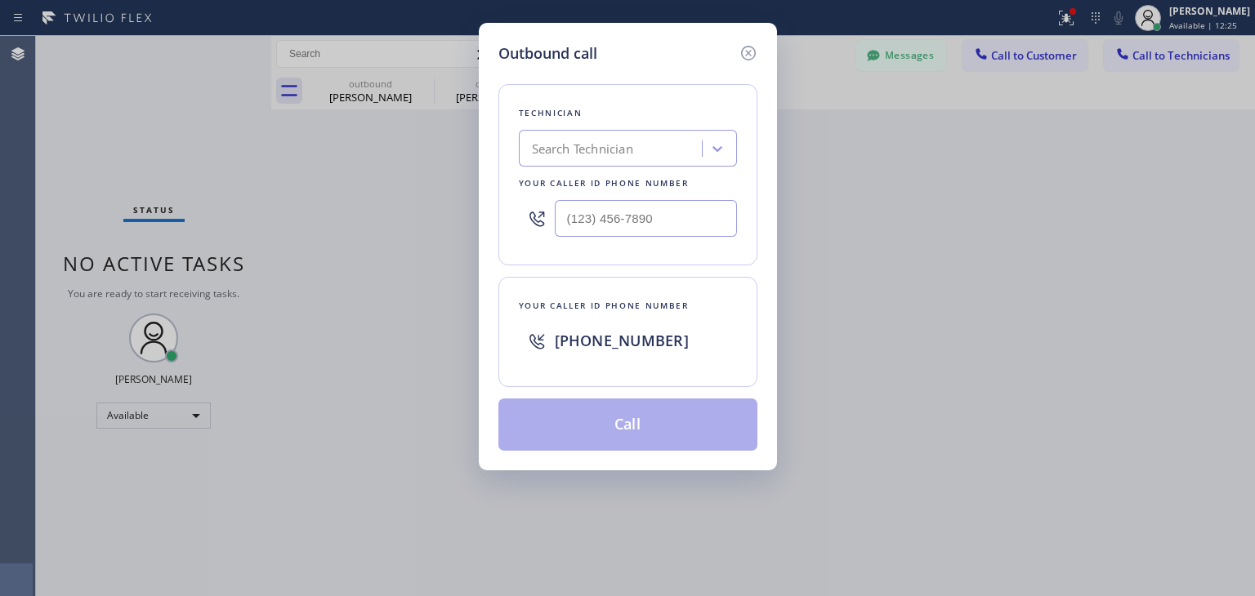
click at [654, 123] on div "Technician Search Technician Your caller id phone number" at bounding box center [627, 174] width 259 height 181
click at [640, 137] on div "Search Technician" at bounding box center [613, 149] width 178 height 29
type input "ibragim"
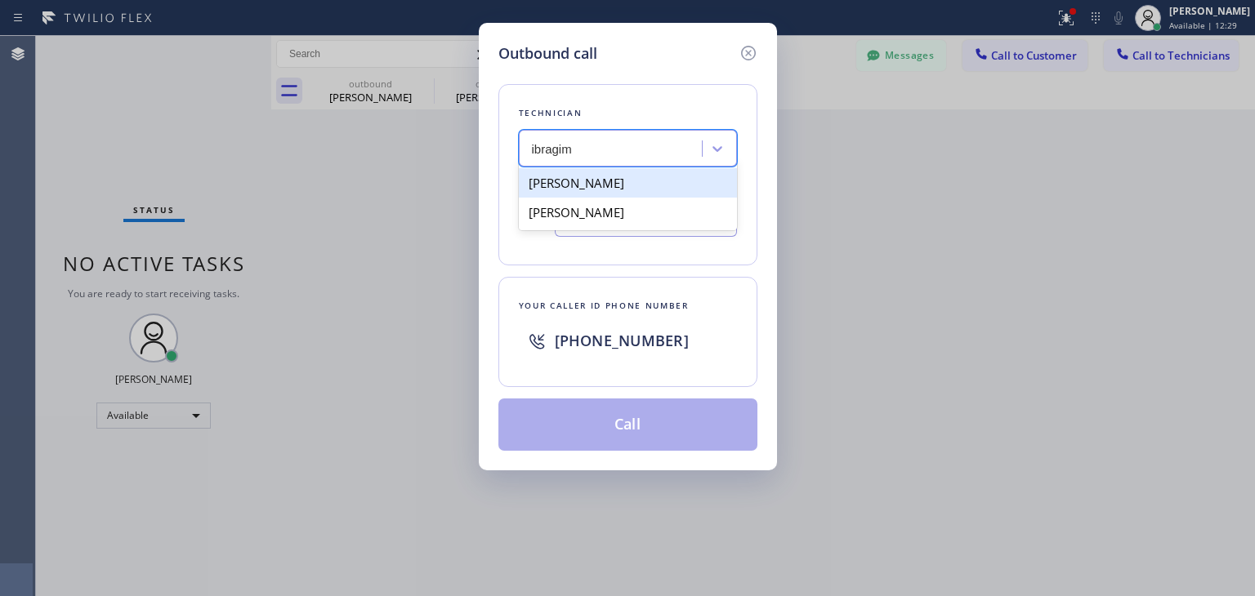
click at [631, 181] on div "[PERSON_NAME]" at bounding box center [628, 182] width 218 height 29
type input "[PHONE_NUMBER]"
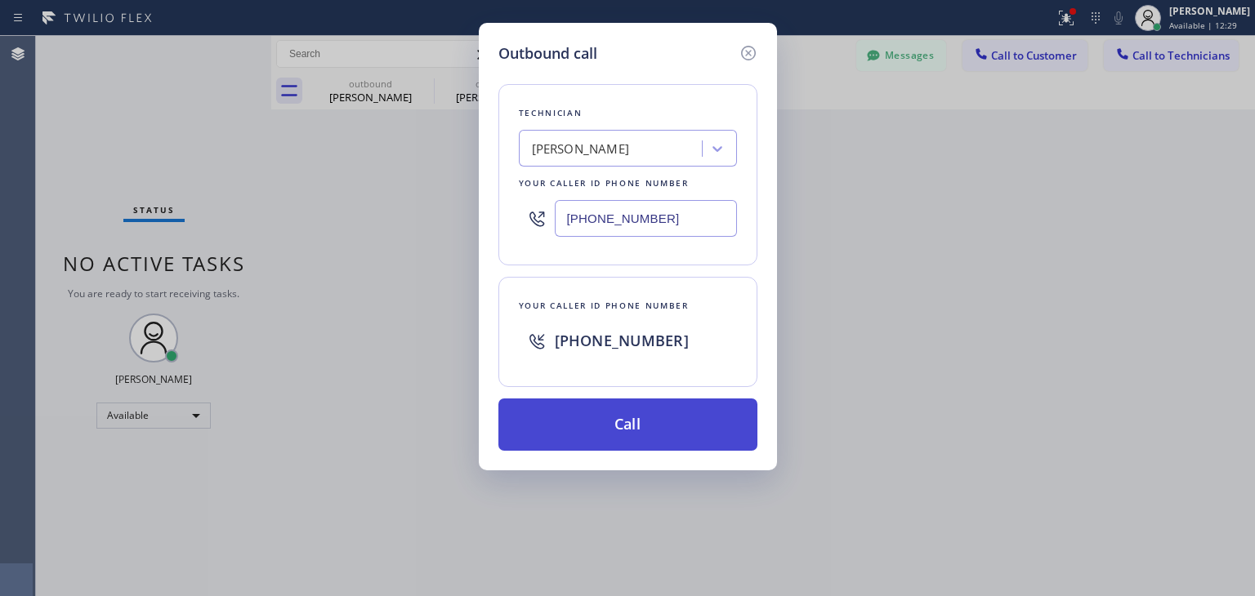
click at [650, 419] on button "Call" at bounding box center [627, 425] width 259 height 52
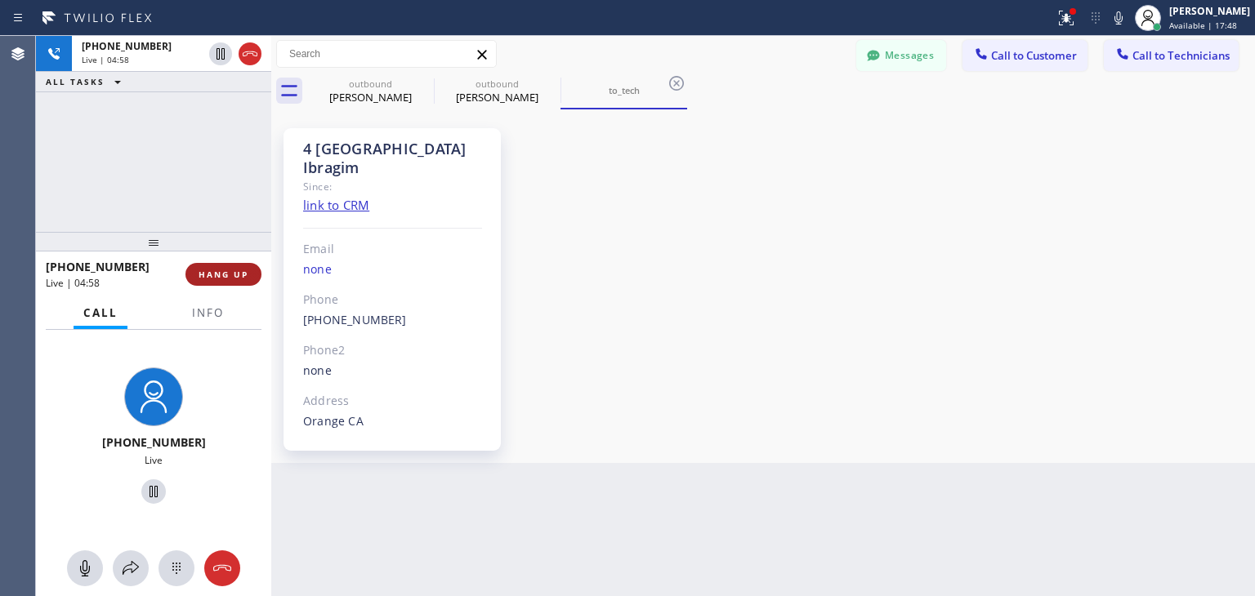
click at [233, 270] on span "HANG UP" at bounding box center [224, 274] width 50 height 11
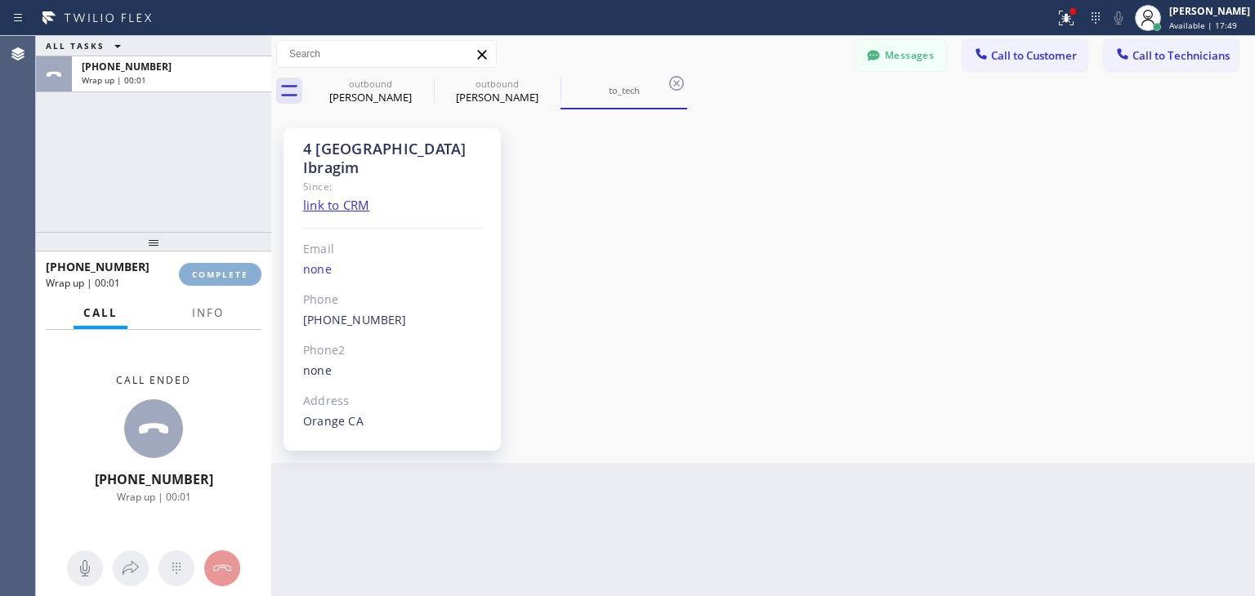
click at [233, 270] on span "COMPLETE" at bounding box center [220, 274] width 56 height 11
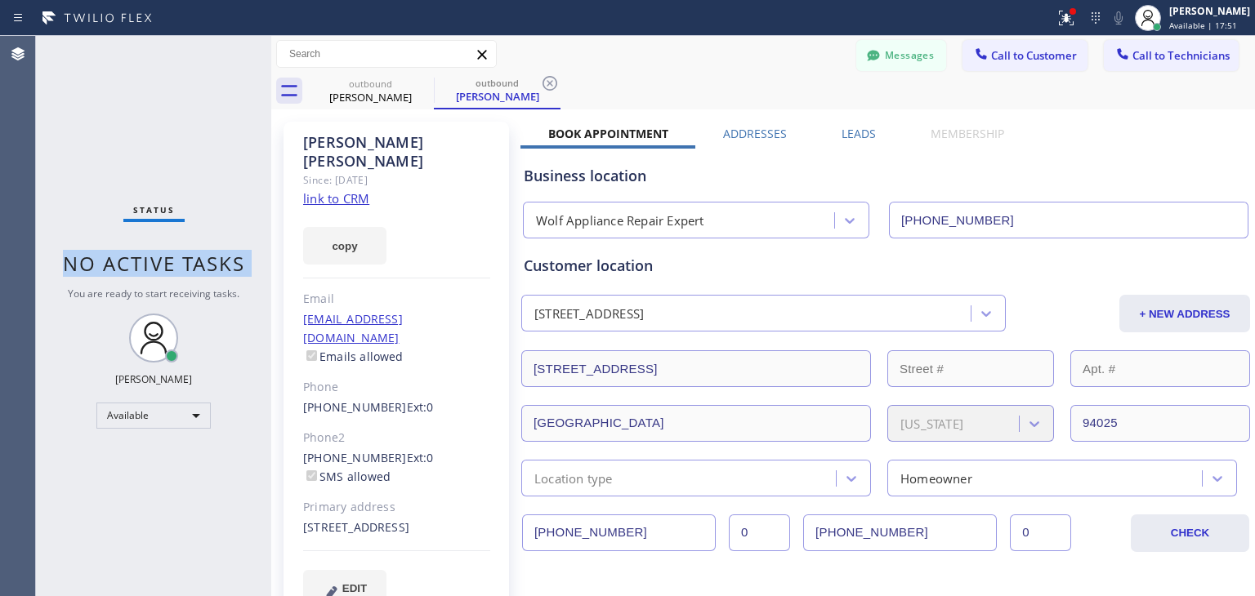
click at [233, 270] on span "No active tasks" at bounding box center [154, 263] width 182 height 27
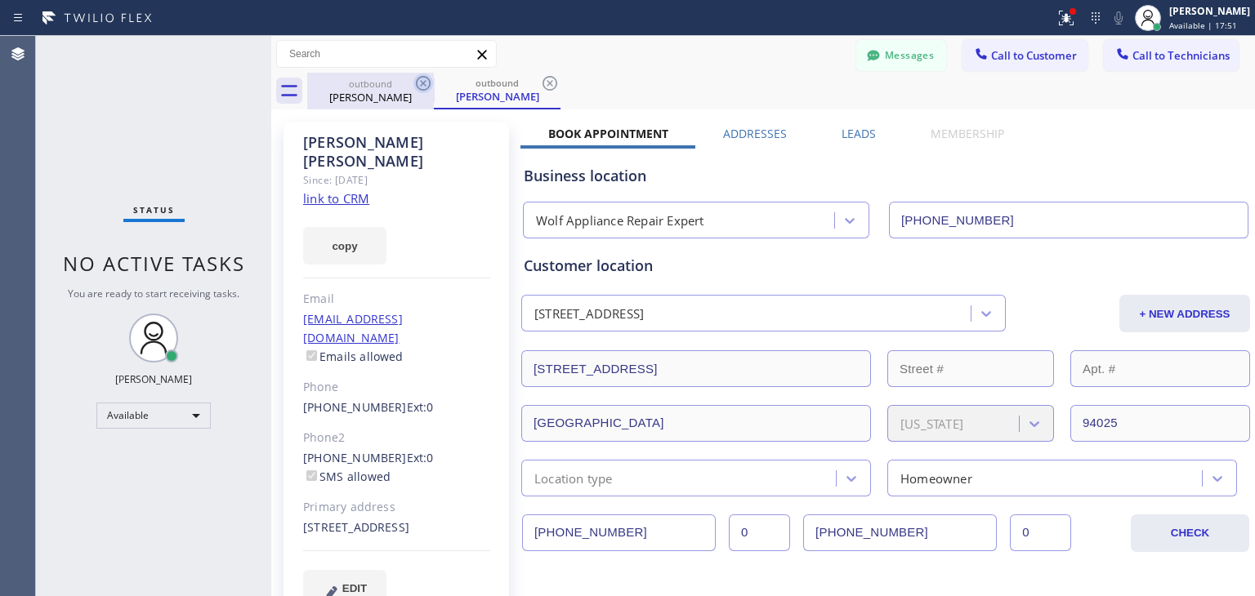
click at [419, 77] on icon at bounding box center [423, 83] width 15 height 15
click at [542, 77] on icon at bounding box center [549, 83] width 15 height 15
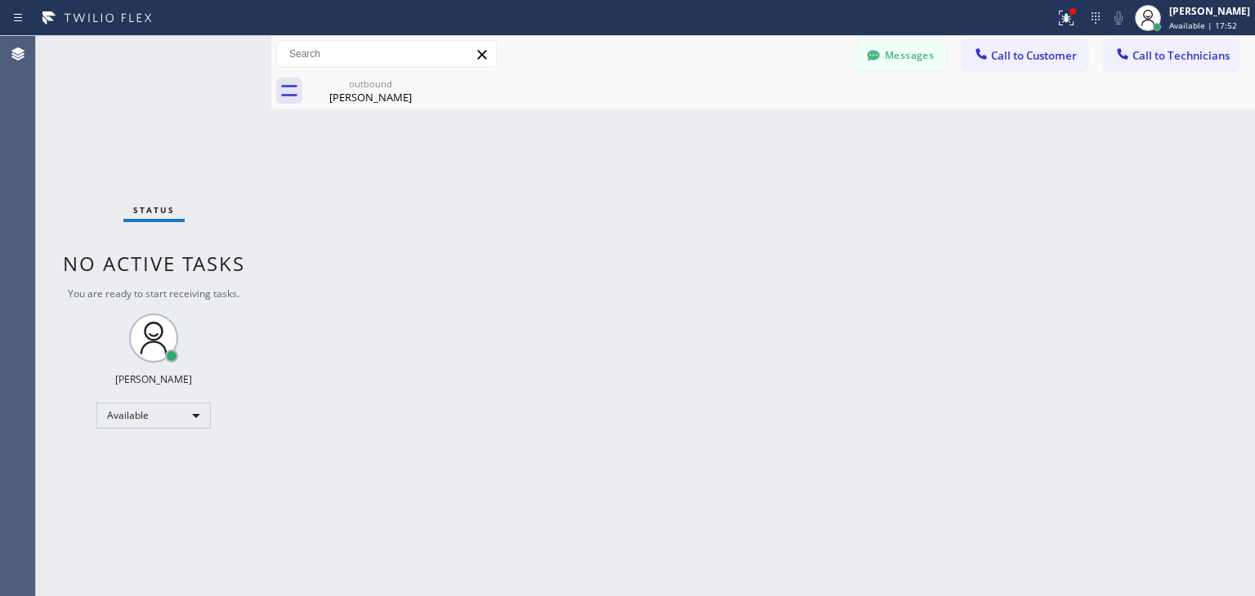
click at [0, 0] on icon at bounding box center [0, 0] width 0 height 0
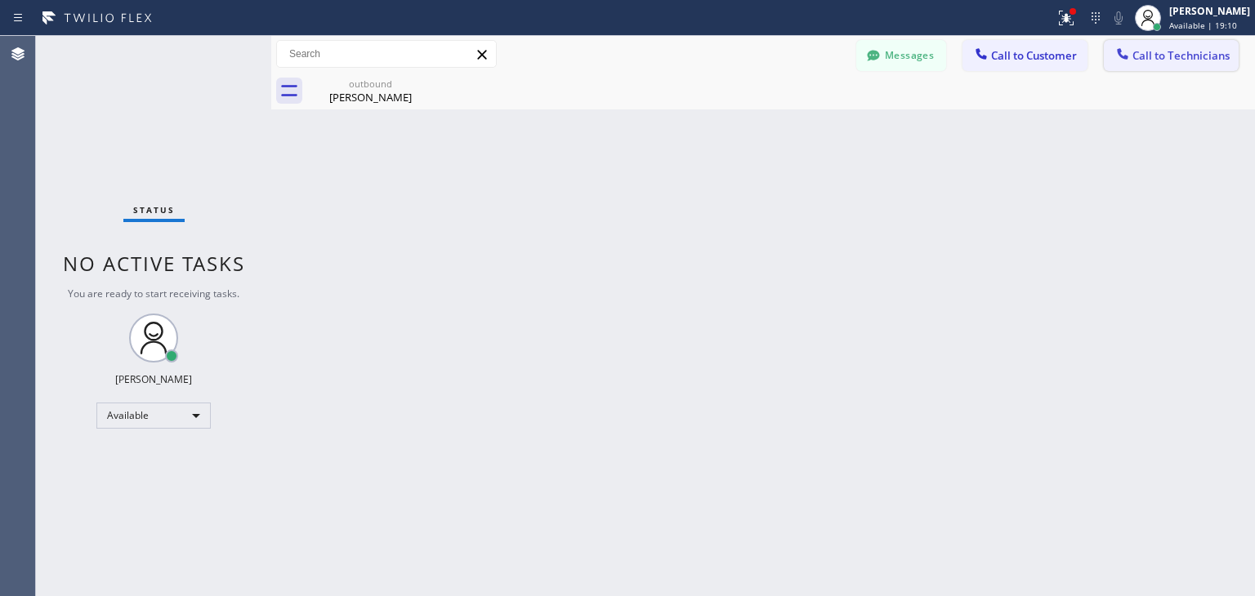
click at [1148, 59] on span "Call to Technicians" at bounding box center [1180, 55] width 97 height 15
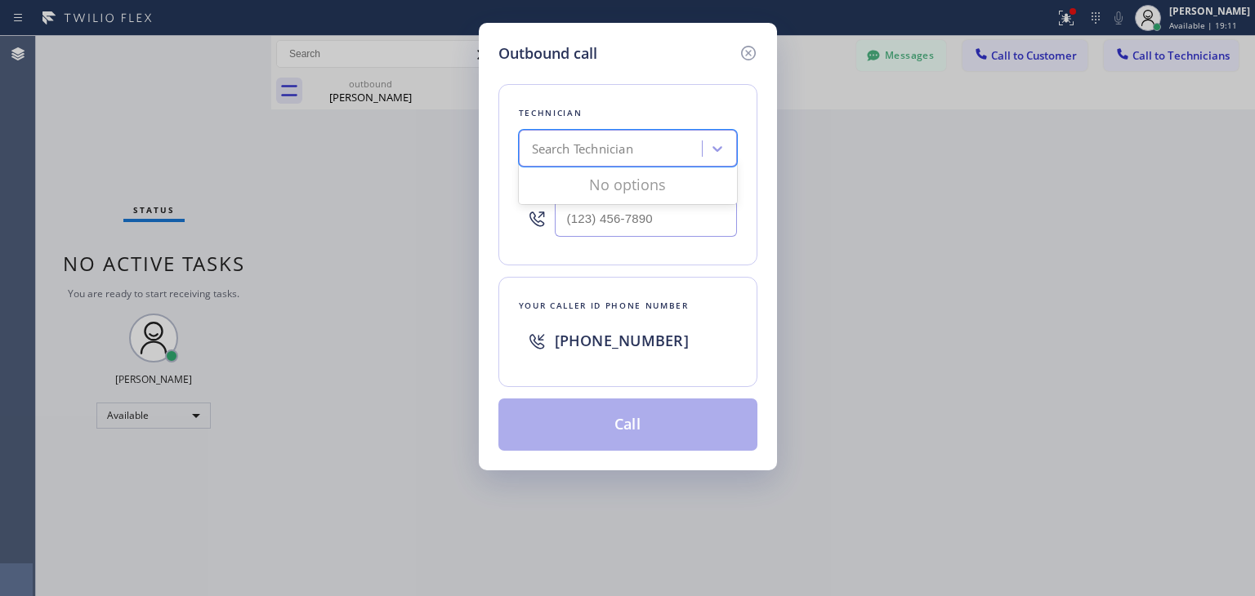
click at [597, 135] on div "Search Technician" at bounding box center [613, 149] width 178 height 29
type input "ibragim"
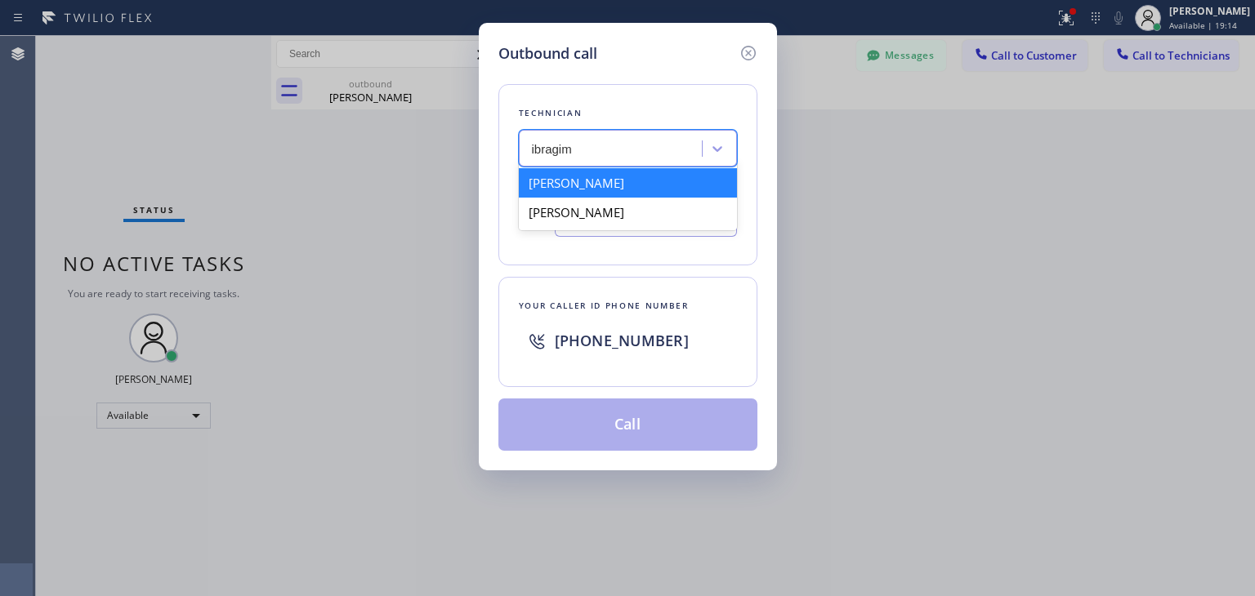
click at [600, 184] on div "[PERSON_NAME]" at bounding box center [628, 182] width 218 height 29
type input "[PHONE_NUMBER]"
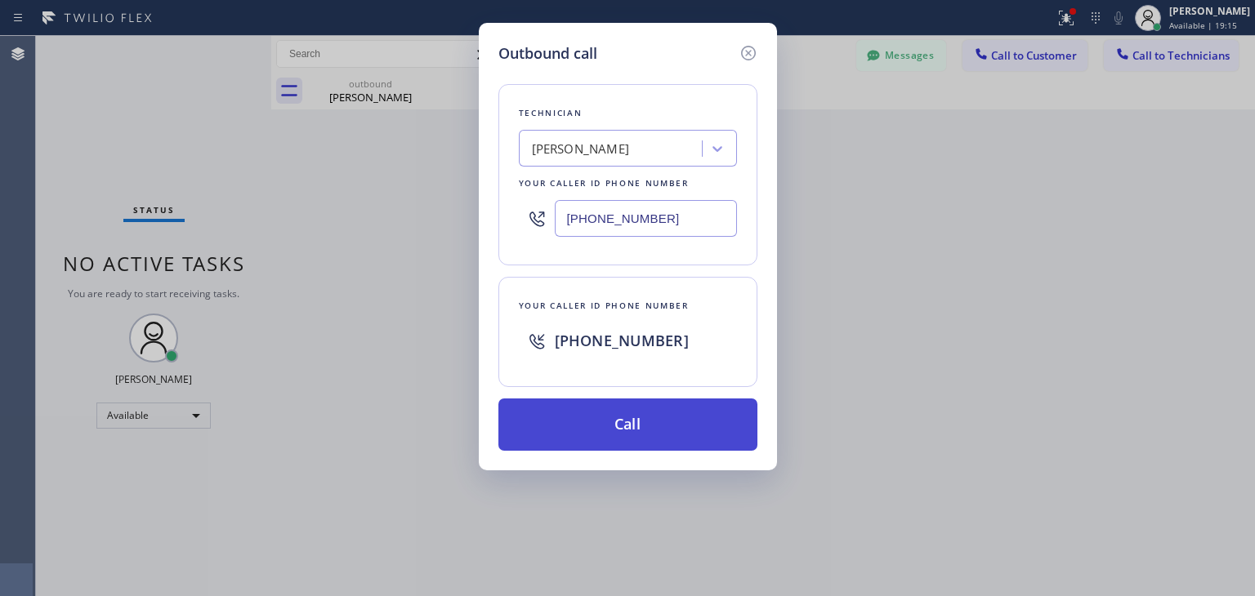
click at [640, 399] on button "Call" at bounding box center [627, 425] width 259 height 52
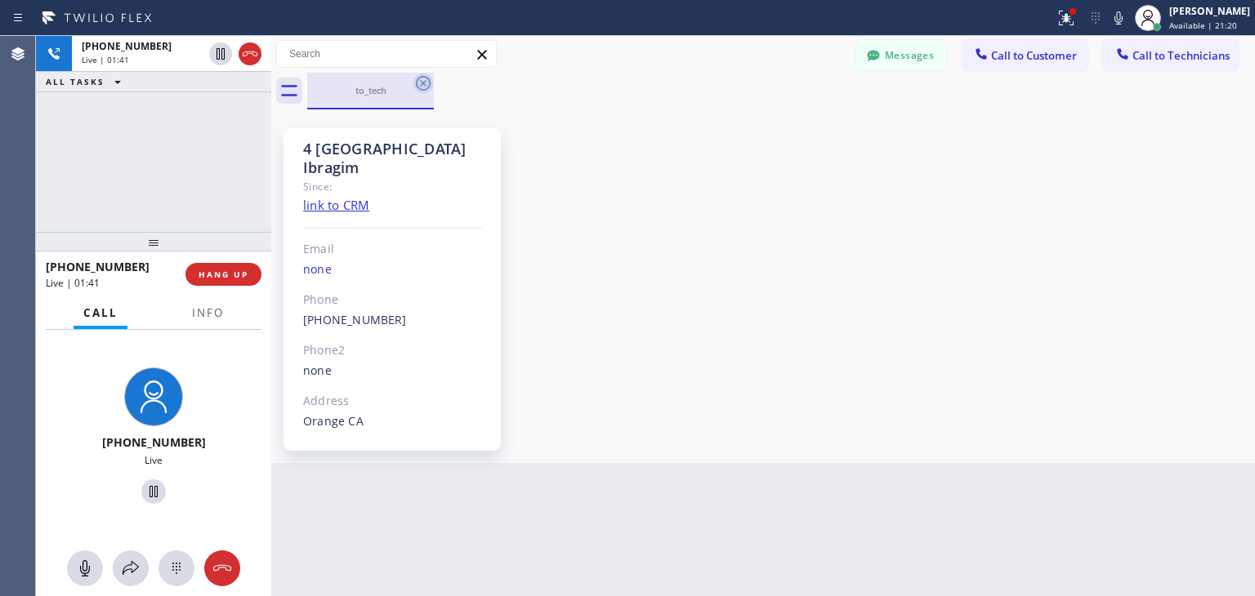
click at [416, 83] on icon at bounding box center [423, 83] width 15 height 15
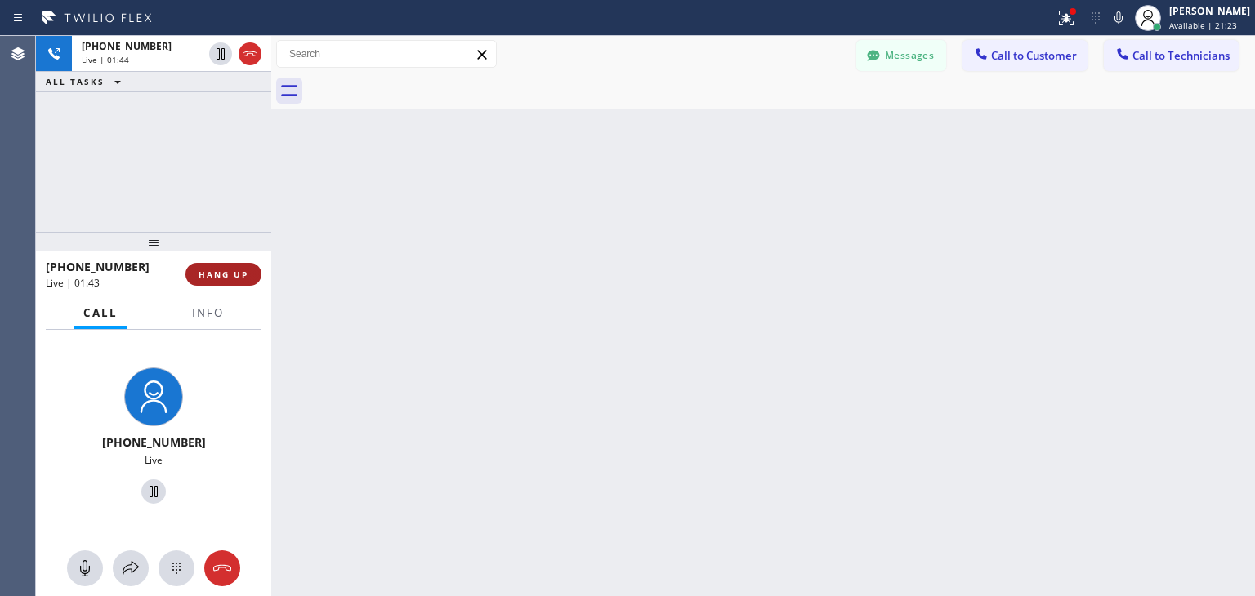
click at [243, 275] on span "HANG UP" at bounding box center [224, 274] width 50 height 11
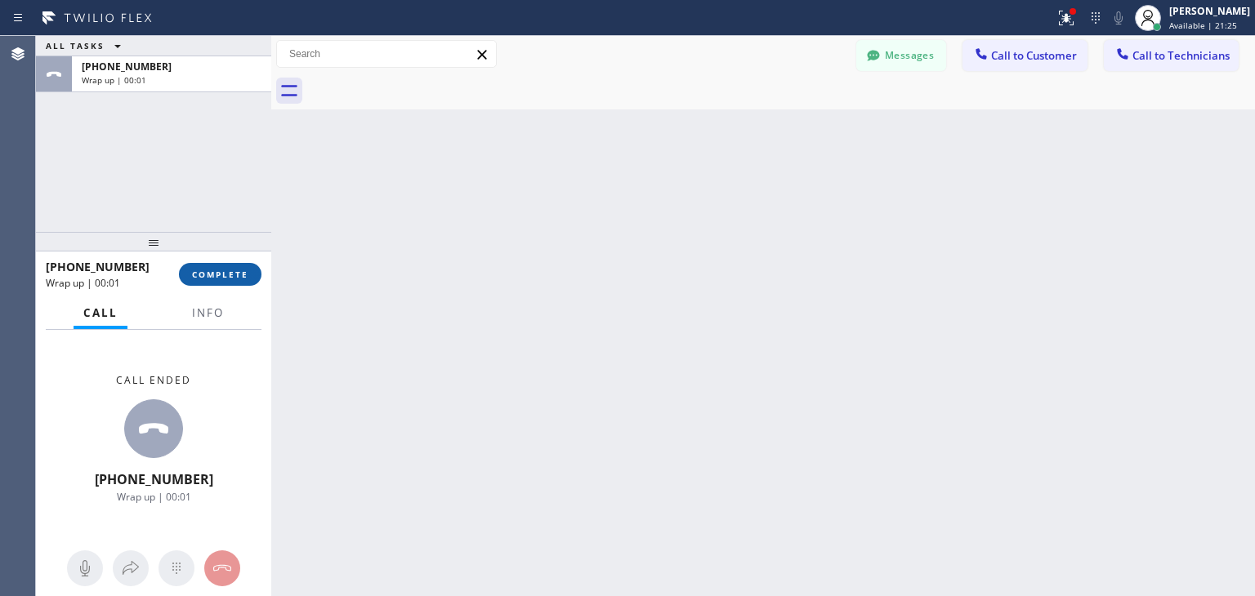
click at [243, 275] on span "COMPLETE" at bounding box center [220, 274] width 56 height 11
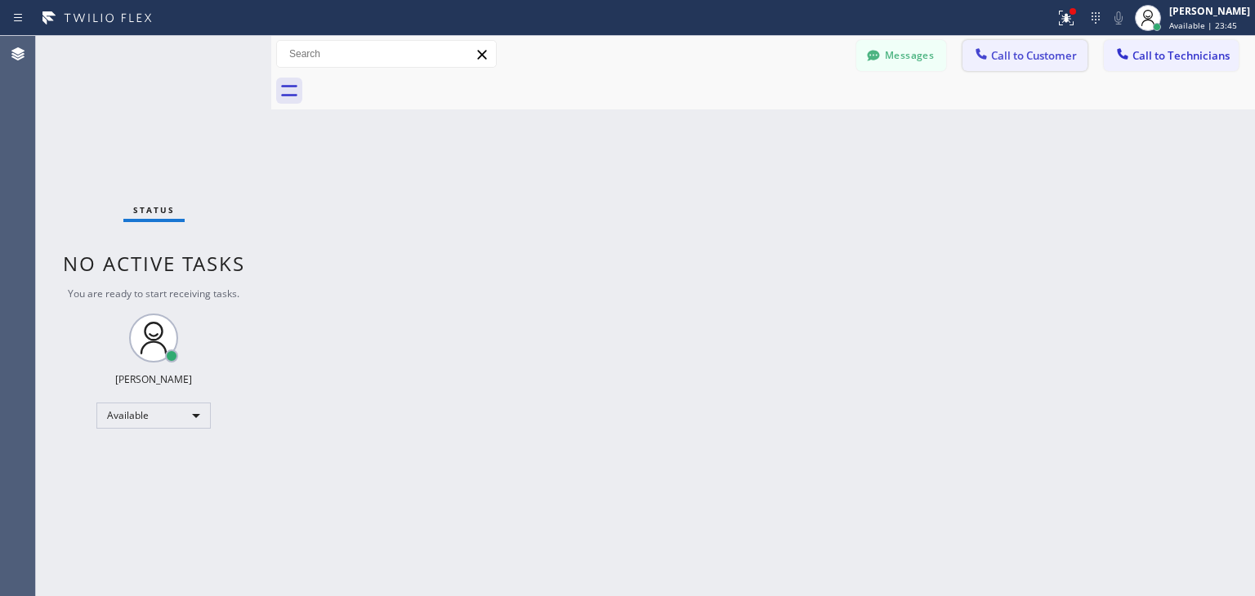
click at [1010, 49] on span "Call to Customer" at bounding box center [1034, 55] width 86 height 15
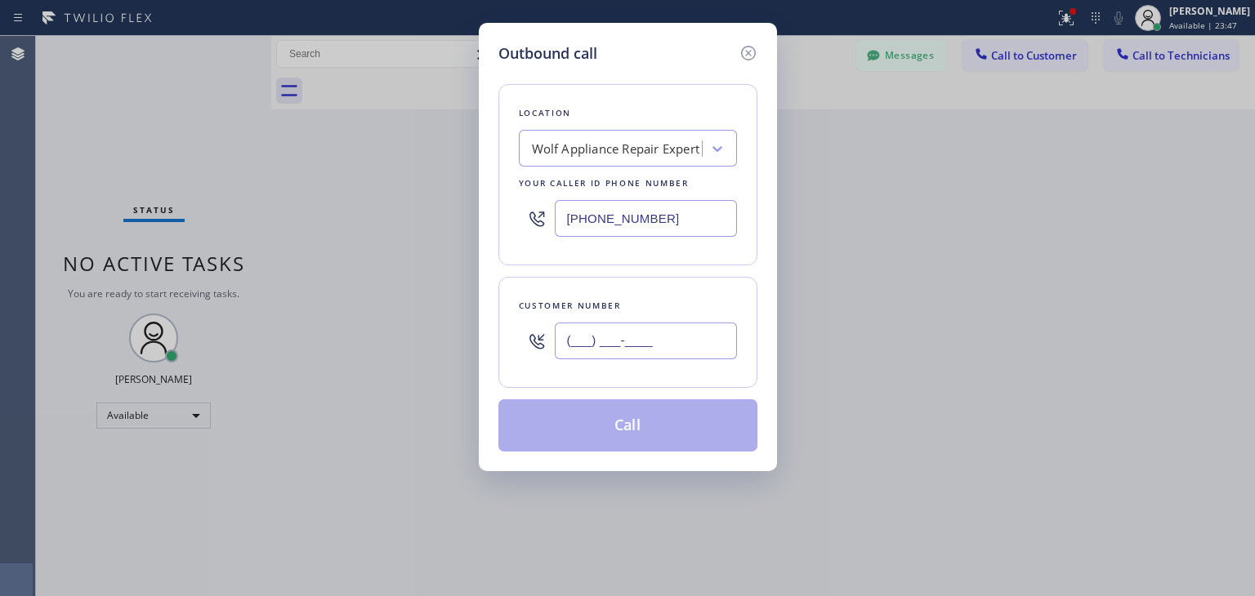
paste input "847) 810-9194"
click at [693, 341] on input "[PHONE_NUMBER]" at bounding box center [646, 341] width 182 height 37
type input "[PHONE_NUMBER]"
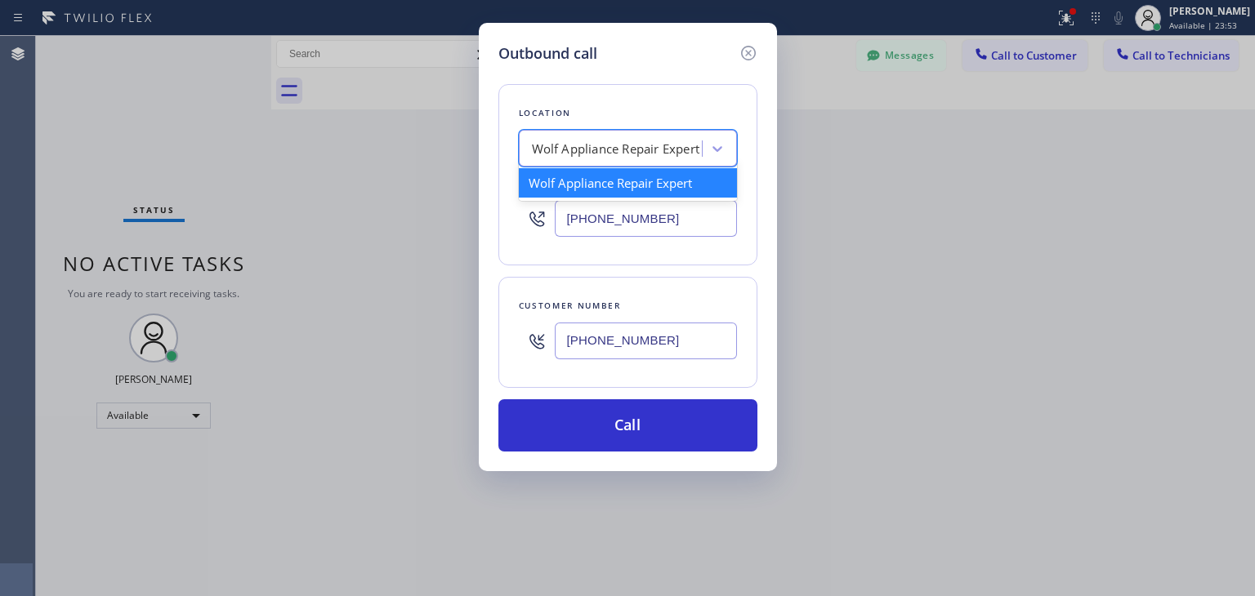
paste input "Viking Repair Pro Hinsdale"
click at [665, 163] on div "Wolf Appliance Repair Expert" at bounding box center [628, 148] width 218 height 37
type input "Viking Repair Pro Hinsdale"
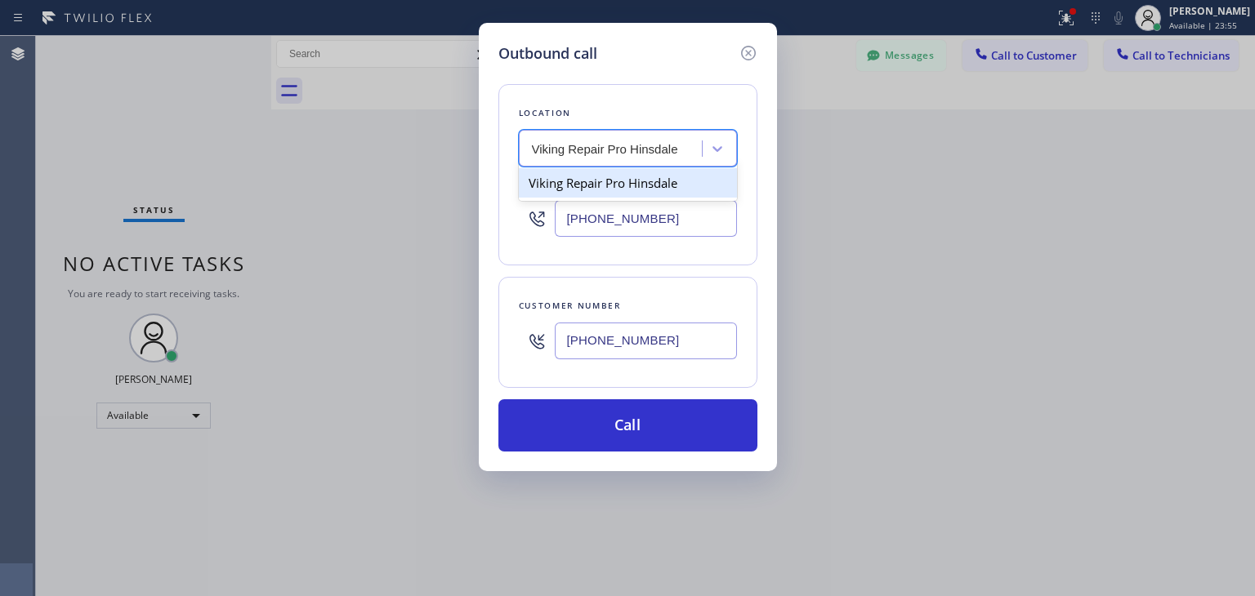
click at [682, 184] on div "Viking Repair Pro Hinsdale" at bounding box center [628, 182] width 218 height 29
type input "[PHONE_NUMBER]"
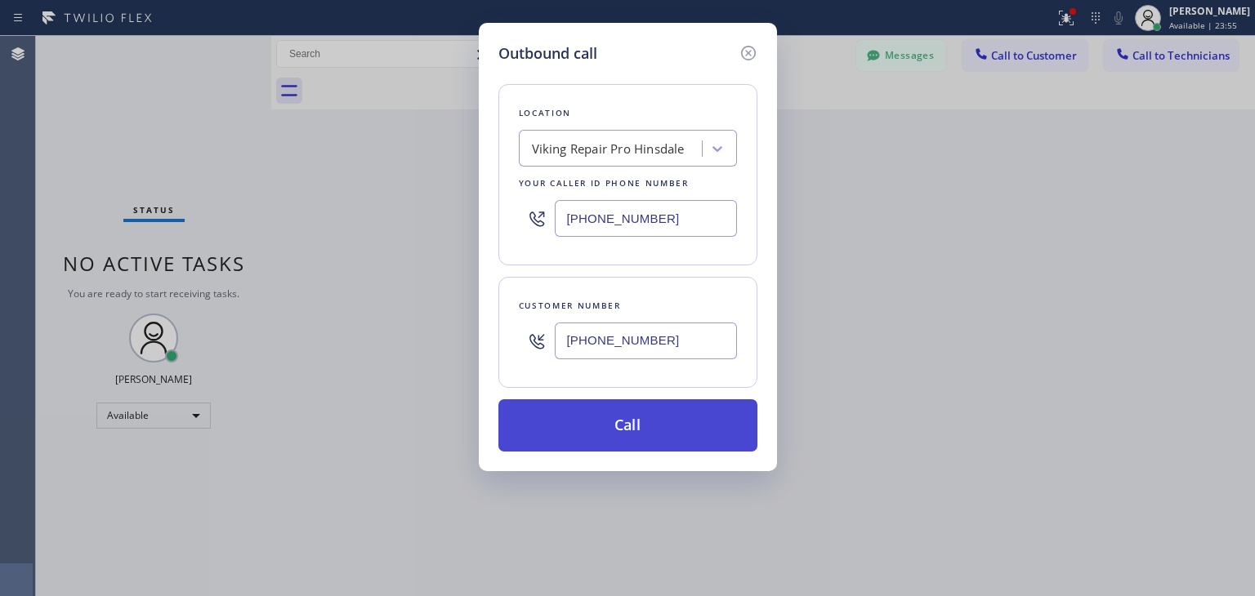
drag, startPoint x: 677, startPoint y: 378, endPoint x: 685, endPoint y: 426, distance: 48.1
click at [685, 426] on div "Location Viking Repair Pro Hinsdale Your caller id phone number [PHONE_NUMBER] …" at bounding box center [627, 258] width 259 height 387
click at [685, 426] on button "Call" at bounding box center [627, 425] width 259 height 52
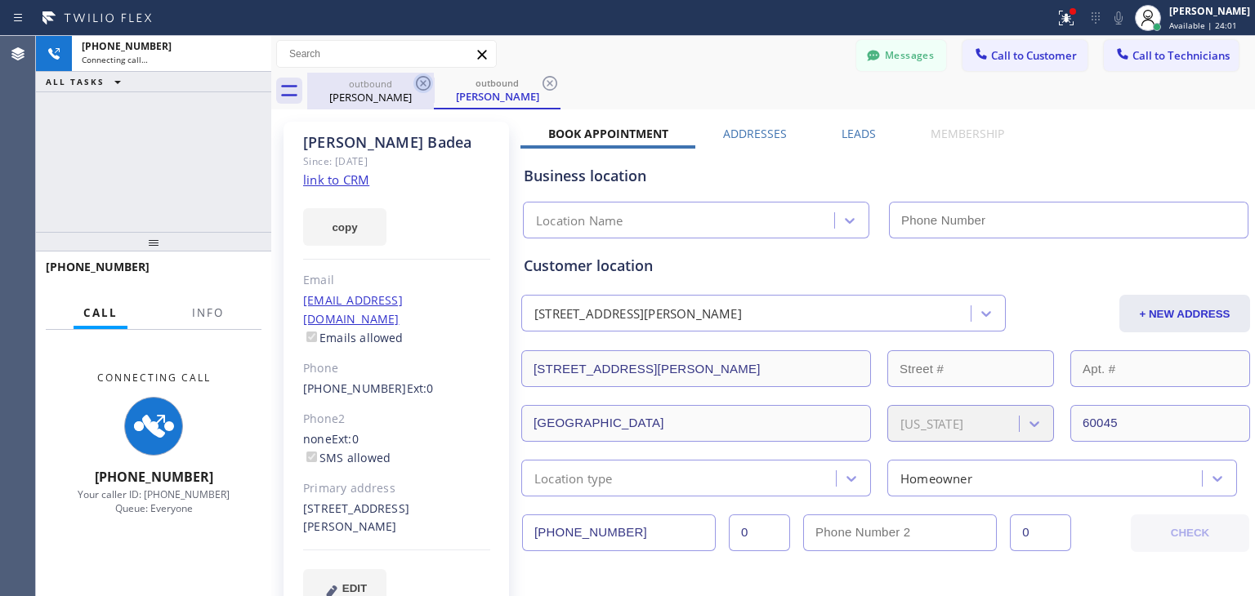
click at [431, 80] on icon at bounding box center [423, 84] width 20 height 20
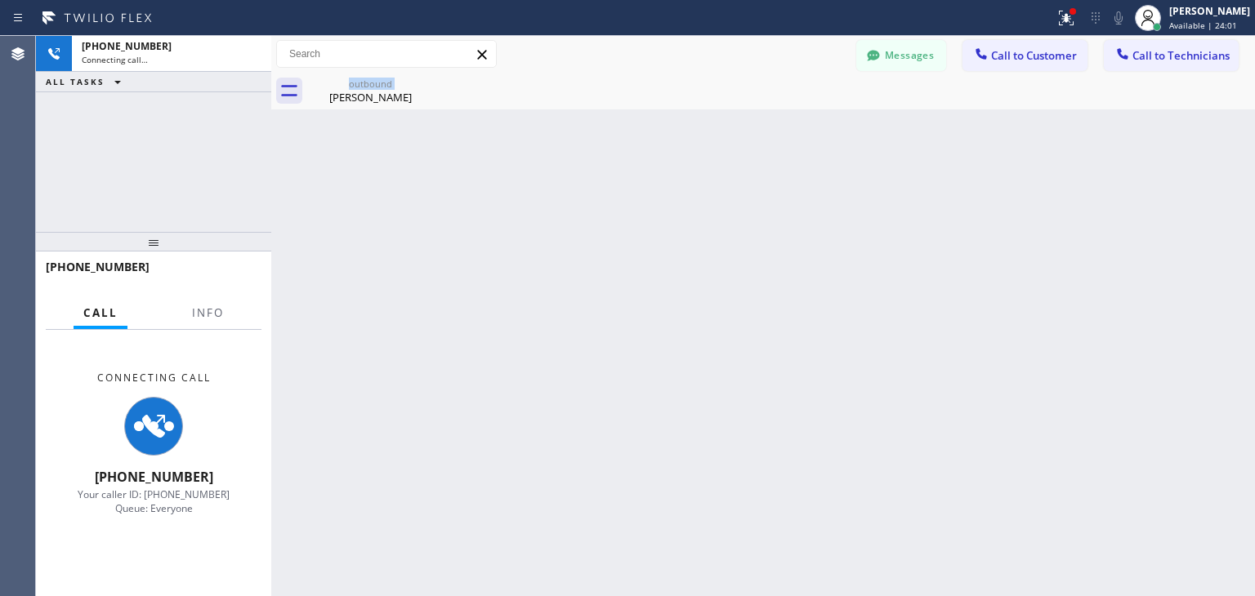
click at [431, 80] on div "outbound [PERSON_NAME]" at bounding box center [370, 91] width 127 height 37
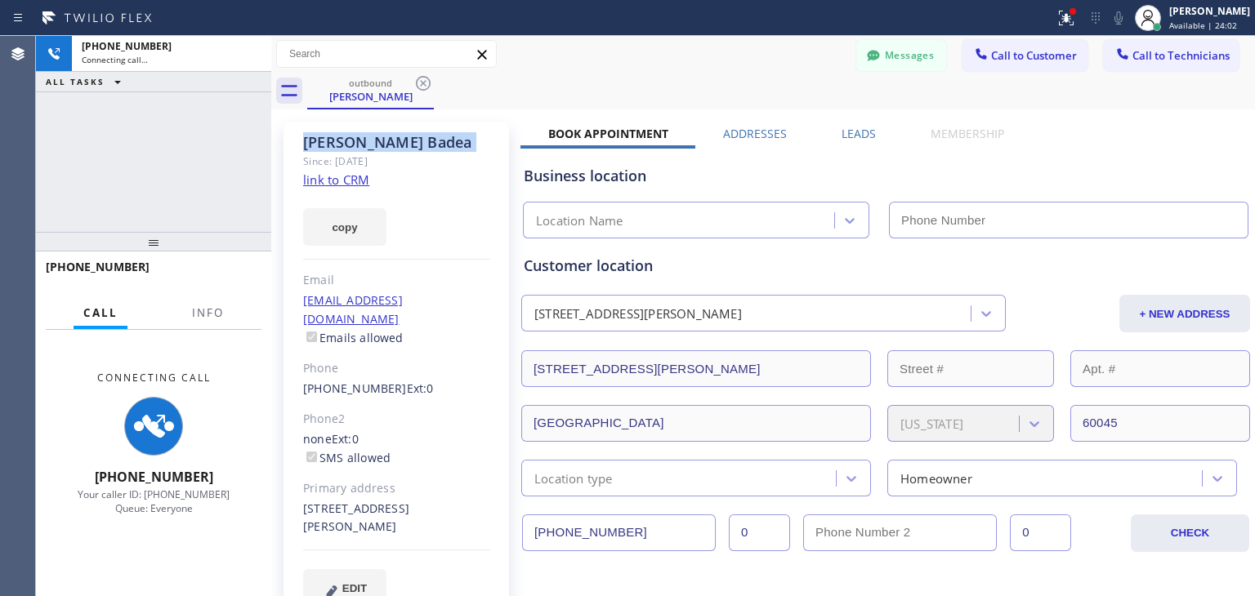
click at [431, 80] on icon at bounding box center [423, 84] width 20 height 20
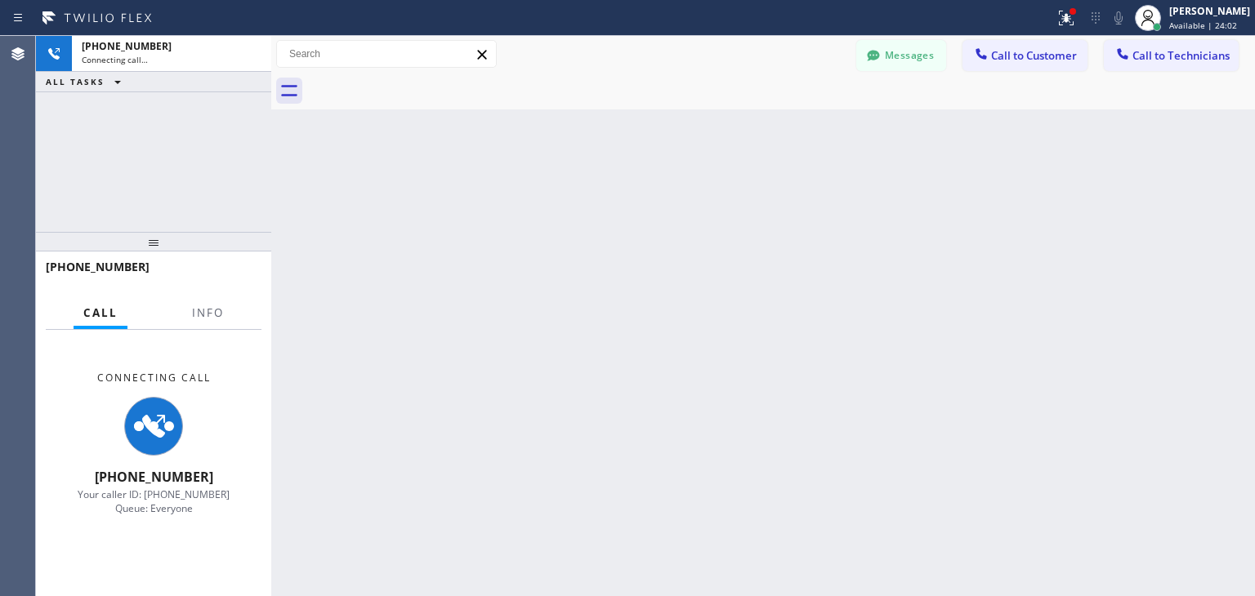
click at [431, 80] on div at bounding box center [781, 91] width 948 height 37
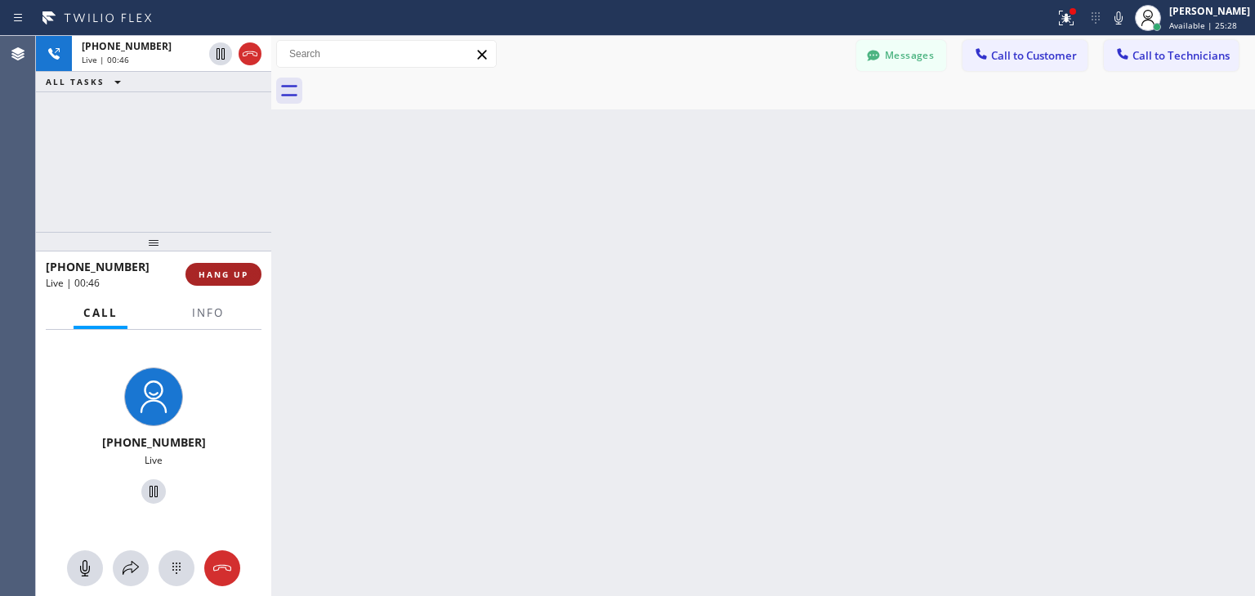
click at [232, 283] on button "HANG UP" at bounding box center [223, 274] width 76 height 23
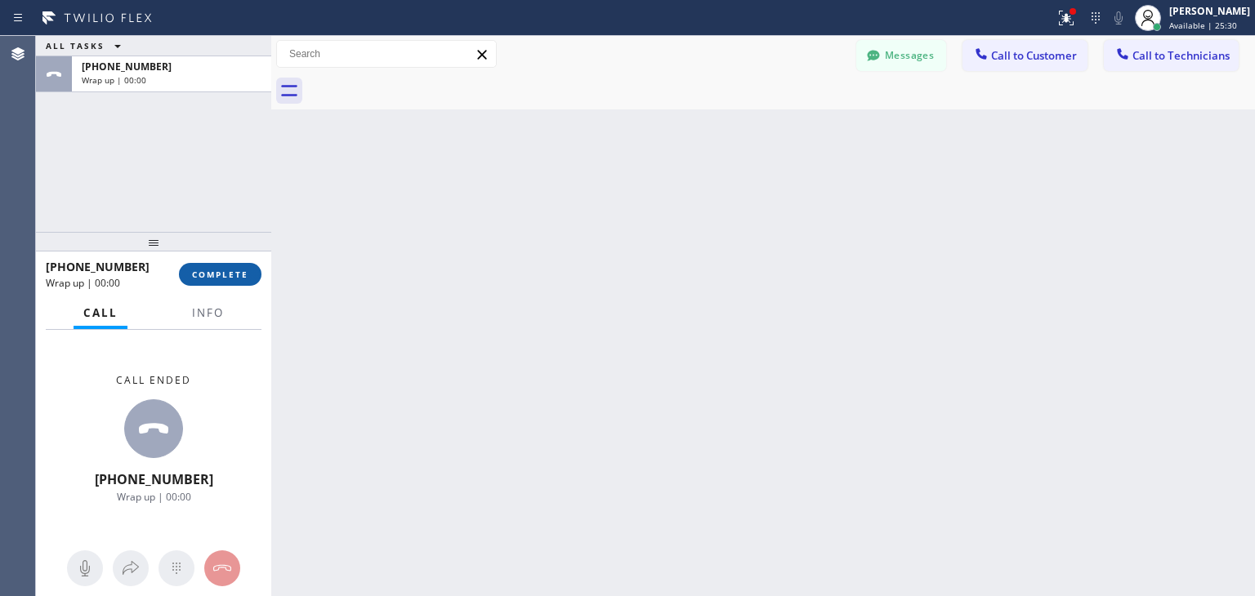
click at [232, 283] on button "COMPLETE" at bounding box center [220, 274] width 83 height 23
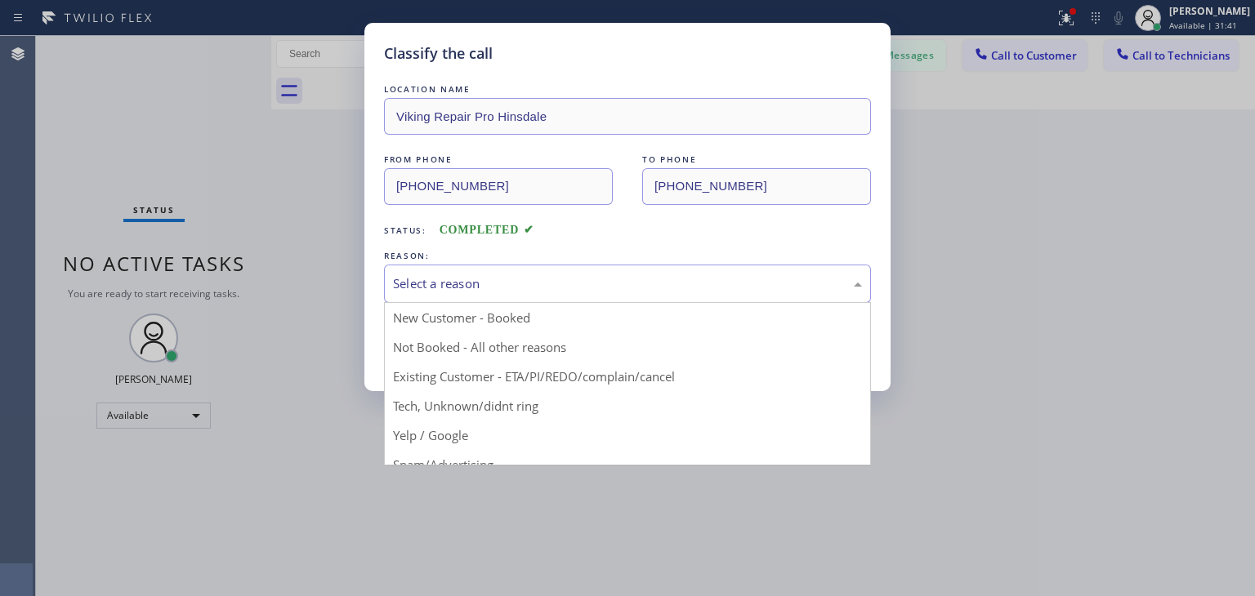
click at [703, 285] on div "Select a reason" at bounding box center [627, 283] width 469 height 19
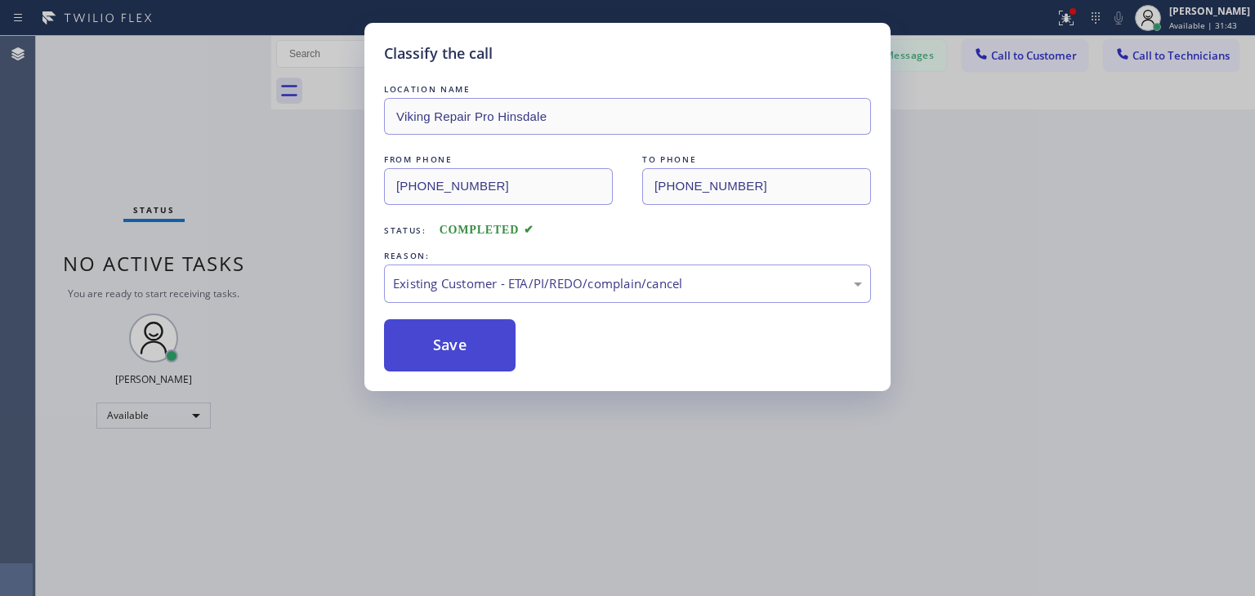
click at [441, 334] on button "Save" at bounding box center [450, 345] width 132 height 52
click at [1037, 67] on div "Classify the call LOCATION NAME Viking Repair Pro Hinsdale FROM PHONE [PHONE_NU…" at bounding box center [627, 298] width 1255 height 596
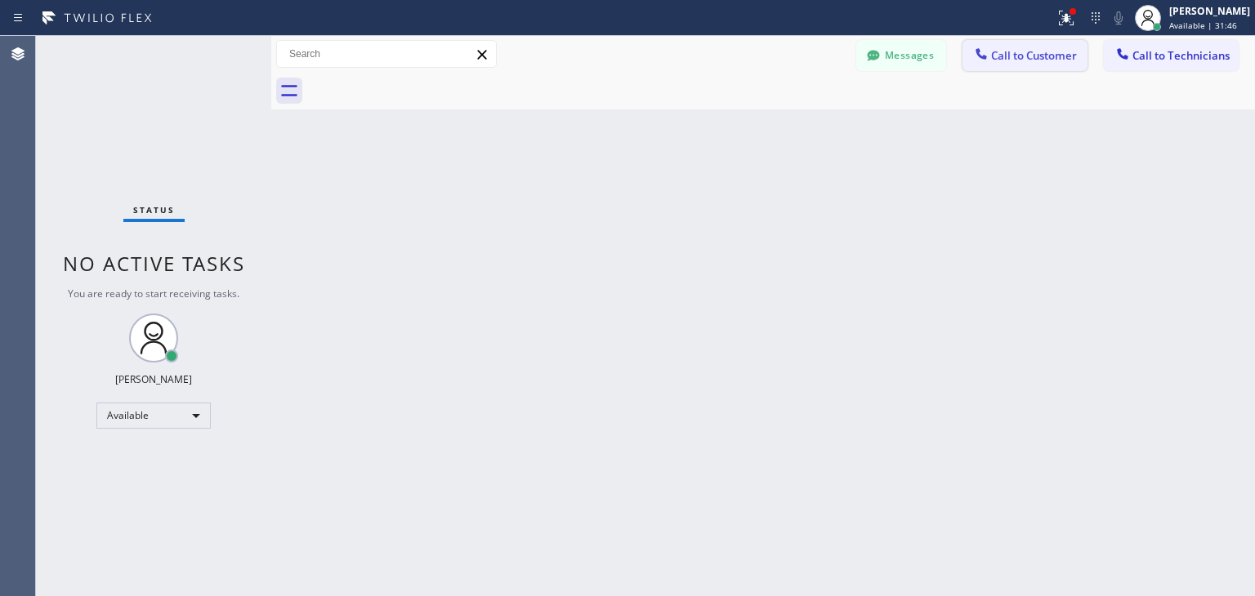
click at [1030, 62] on span "Call to Customer" at bounding box center [1034, 55] width 86 height 15
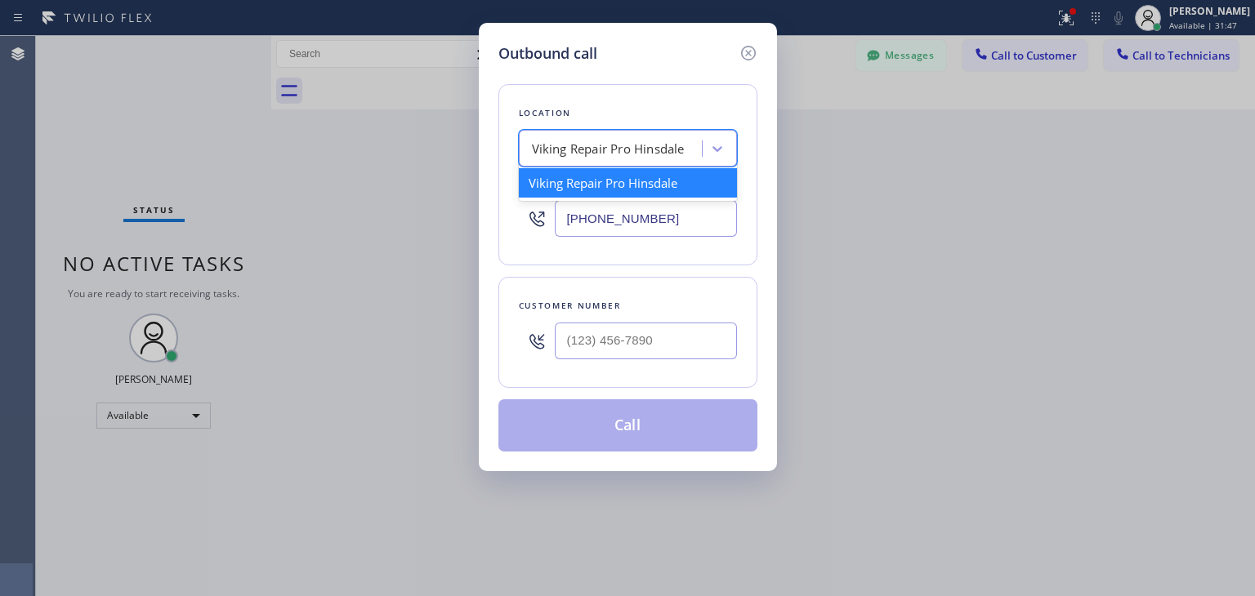
click at [683, 153] on div "Viking Repair Pro Hinsdale" at bounding box center [608, 149] width 153 height 19
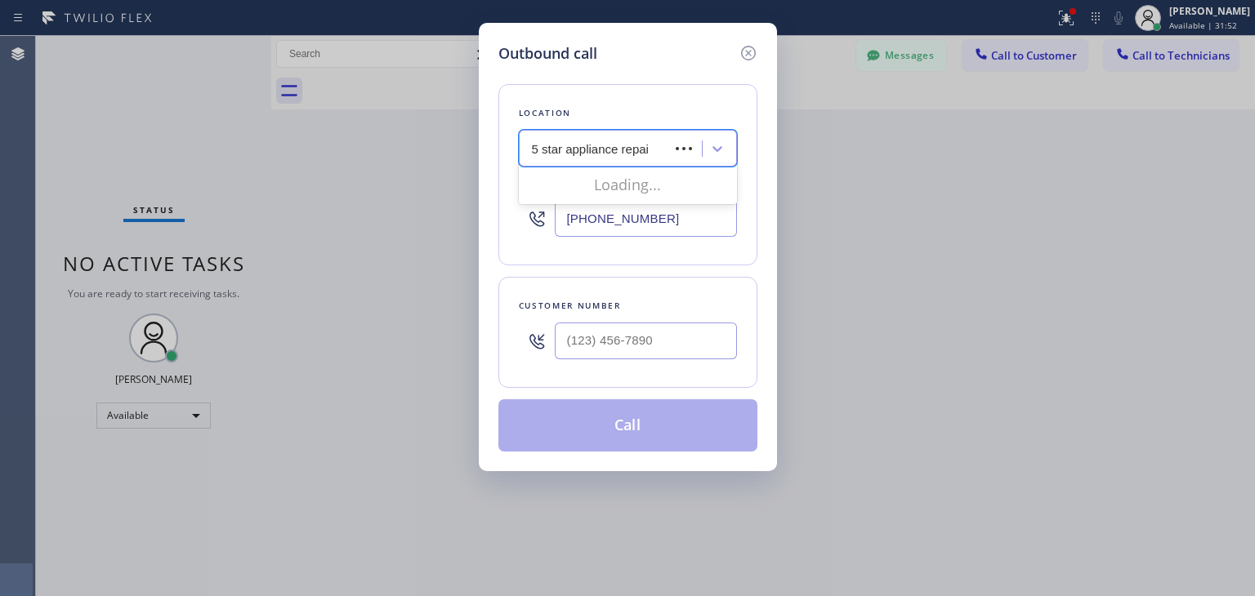
type input "5 star appliance repair"
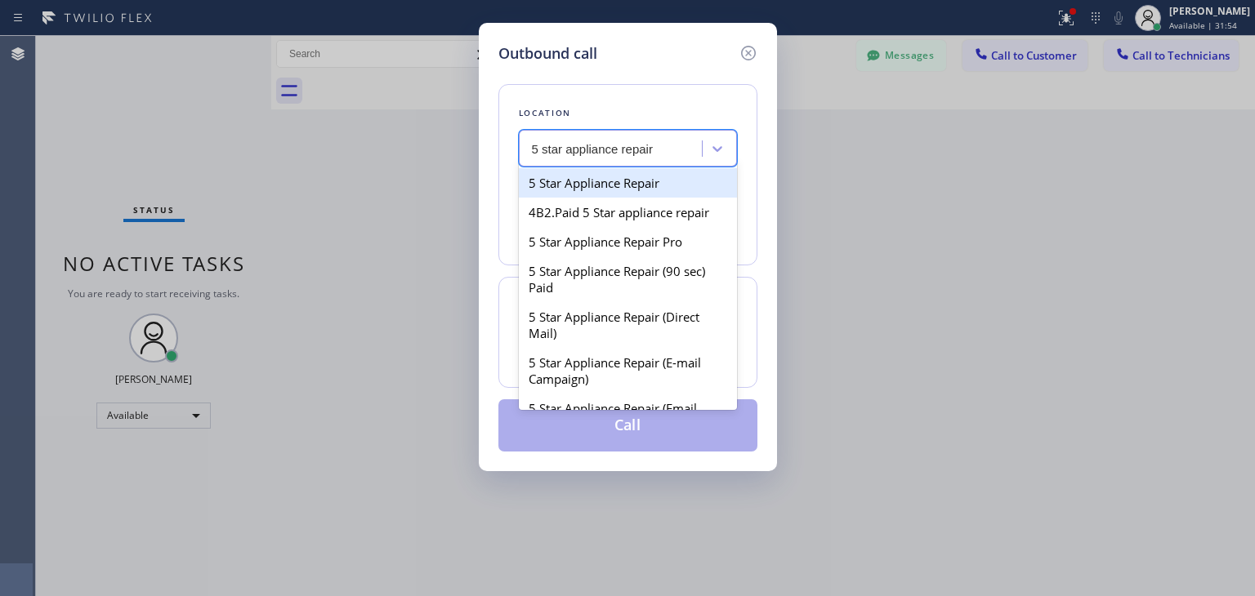
click at [696, 185] on div "5 Star Appliance Repair" at bounding box center [628, 182] width 218 height 29
type input "[PHONE_NUMBER]"
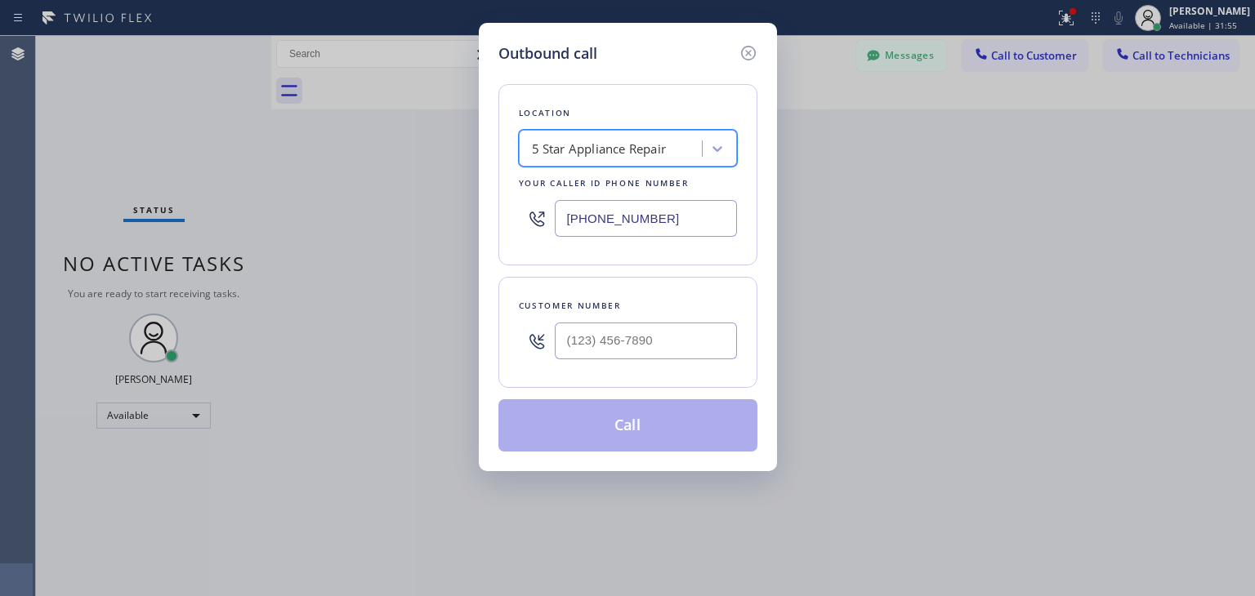
click at [686, 220] on input "[PHONE_NUMBER]" at bounding box center [646, 218] width 182 height 37
click at [931, 592] on div "Outbound call Location 5 Star Appliance Repair Your caller id phone number [PHO…" at bounding box center [627, 298] width 1255 height 596
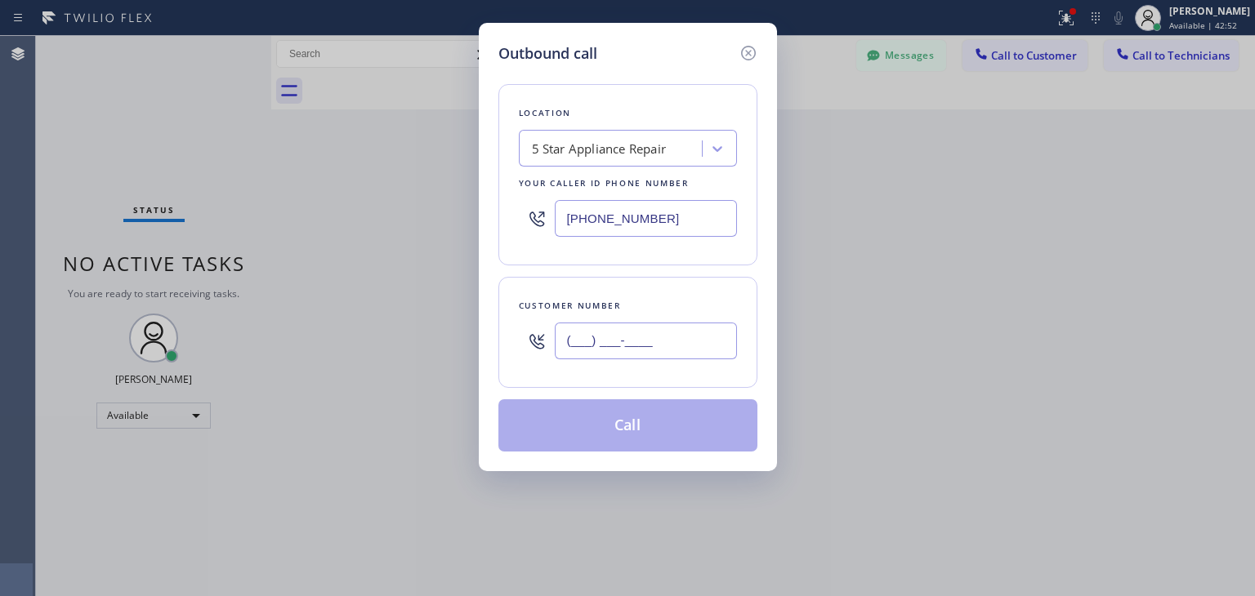
paste input "847) 810-9194"
click at [690, 348] on input "[PHONE_NUMBER]" at bounding box center [646, 341] width 182 height 37
type input "[PHONE_NUMBER]"
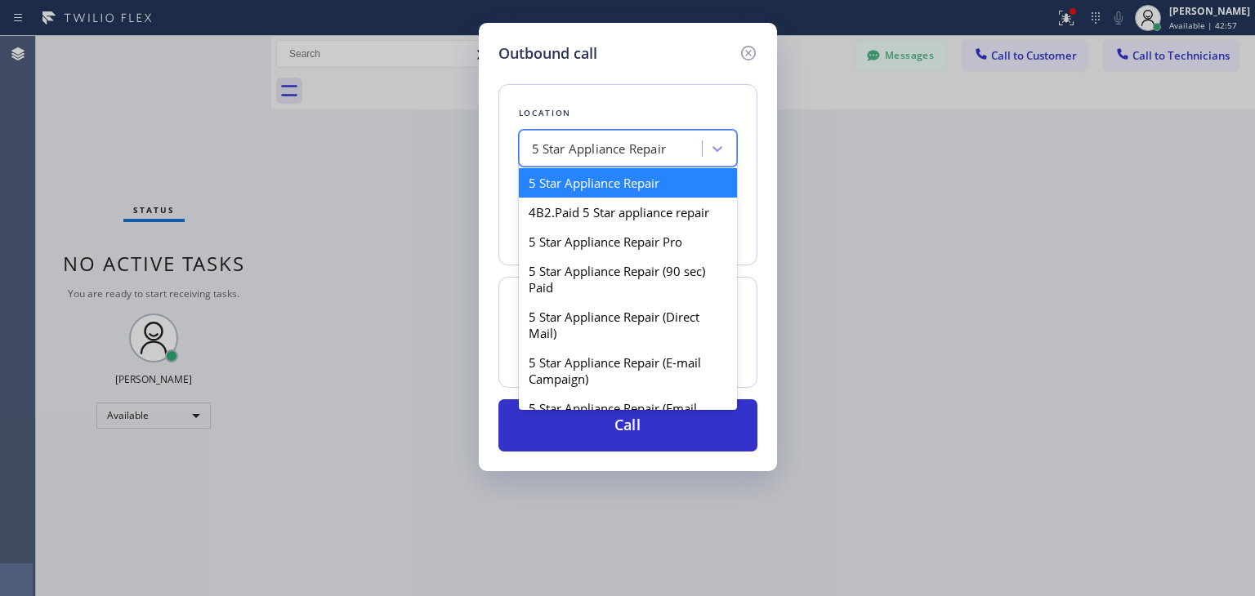
click at [593, 153] on div "5 Star Appliance Repair" at bounding box center [599, 149] width 135 height 19
paste input "Viking Repair Pro Hinsdale"
type input "Viking Repair Pro Hinsdale"
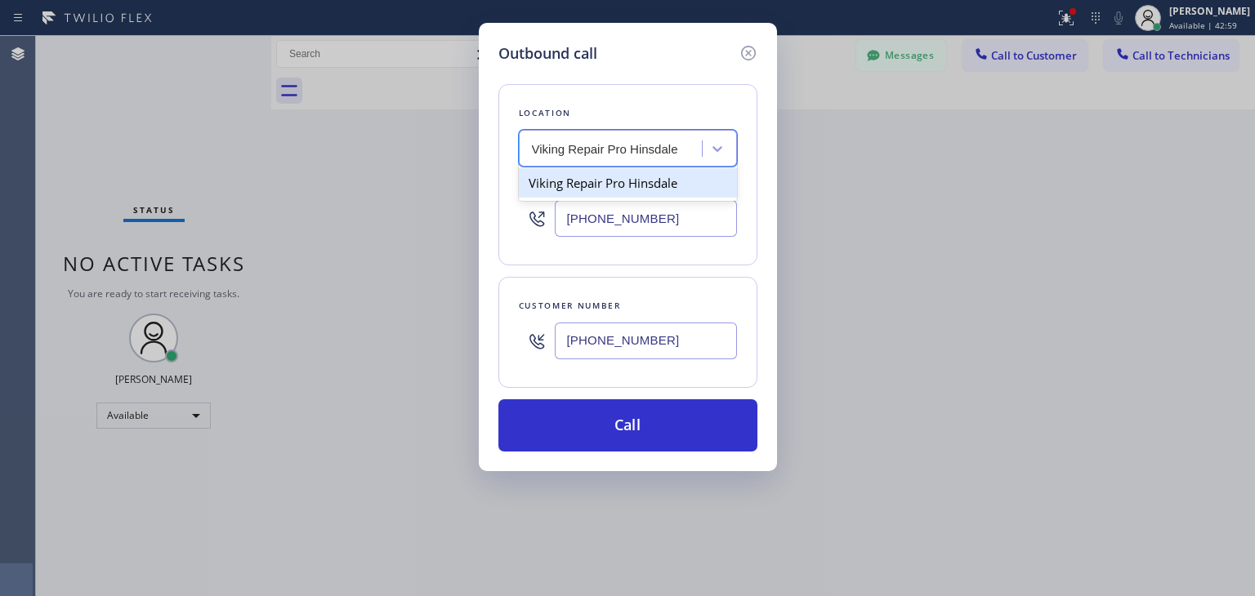
click at [684, 183] on div "Viking Repair Pro Hinsdale" at bounding box center [628, 182] width 218 height 29
type input "[PHONE_NUMBER]"
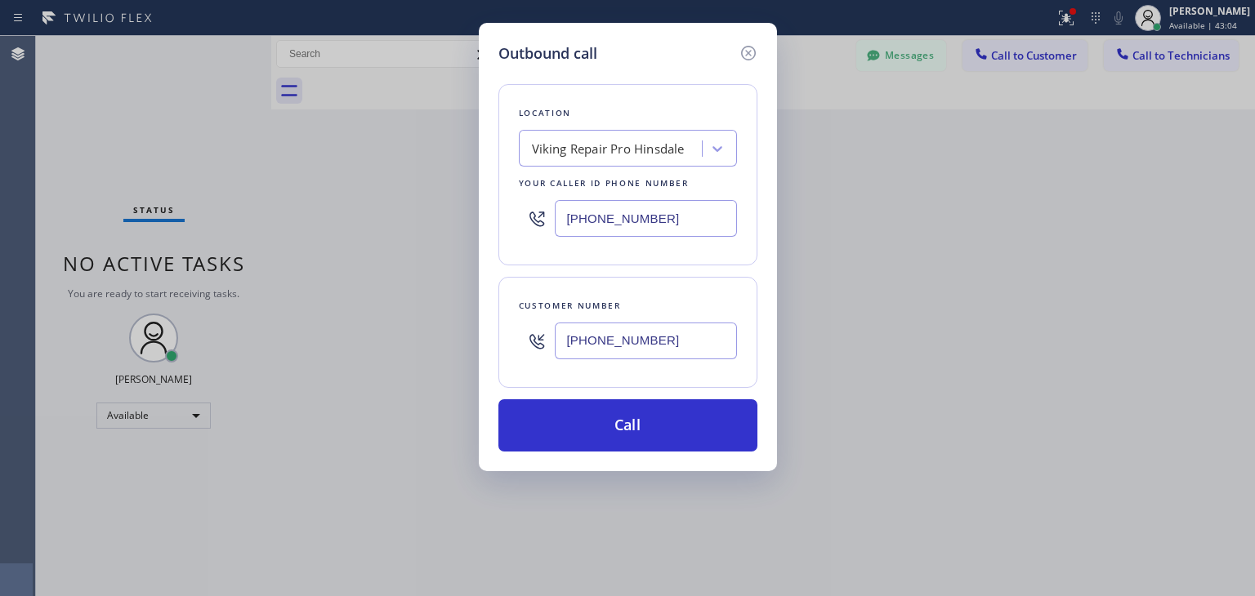
click at [832, 391] on div "Outbound call Location Viking Repair Pro Hinsdale Your caller id phone number […" at bounding box center [627, 298] width 1255 height 596
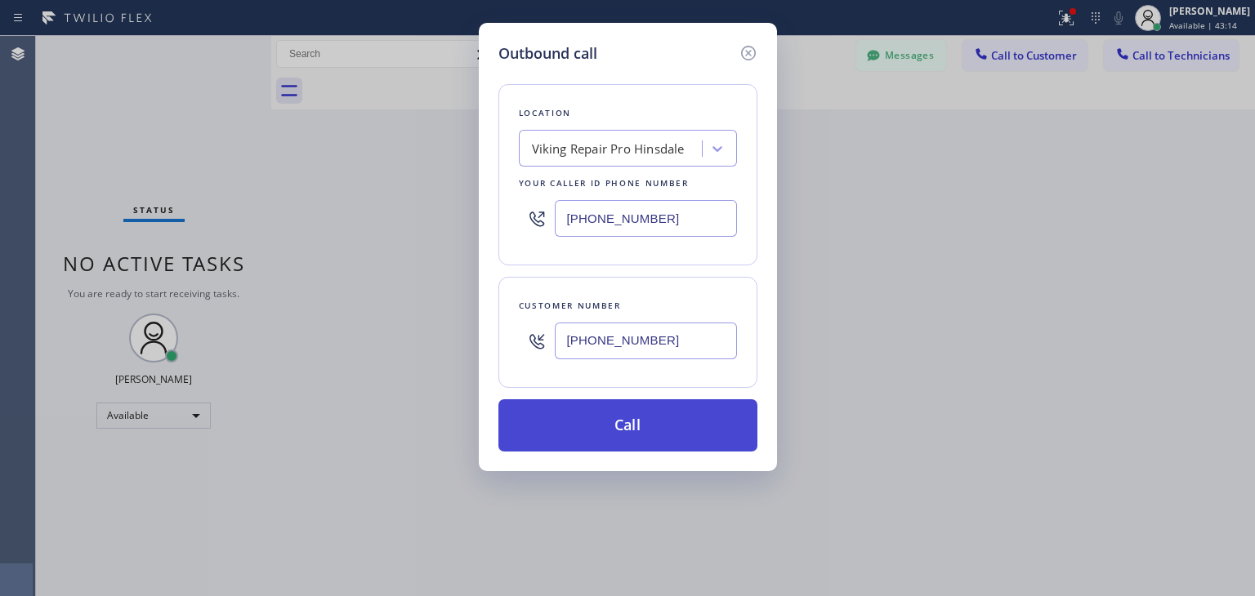
click at [699, 429] on button "Call" at bounding box center [627, 425] width 259 height 52
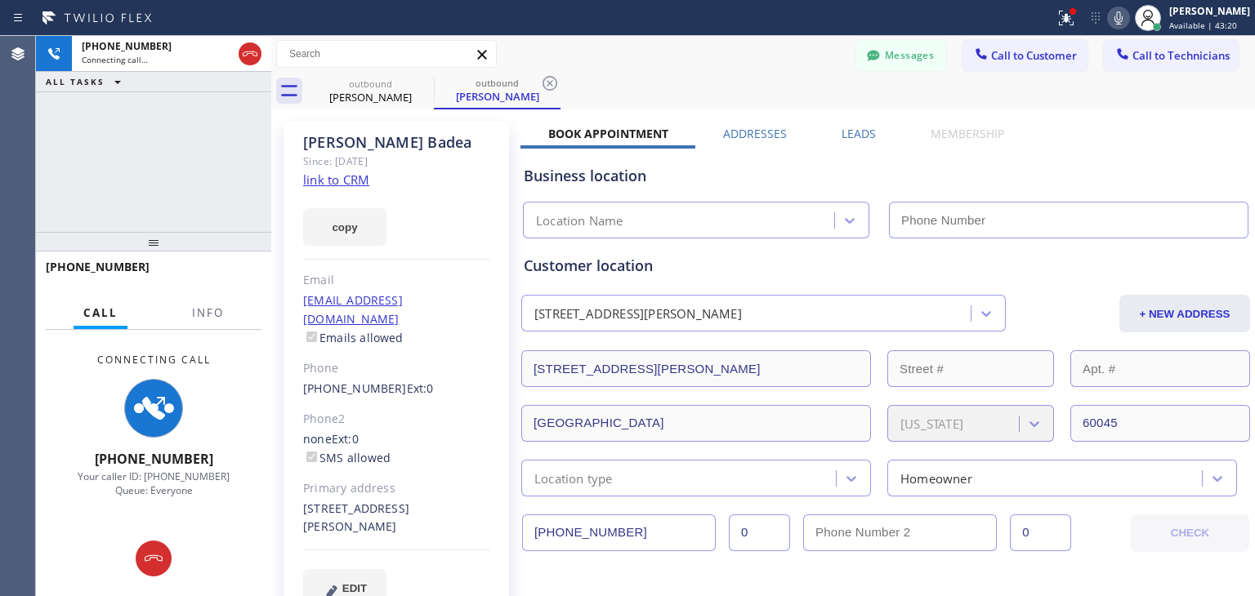
type input "[PHONE_NUMBER]"
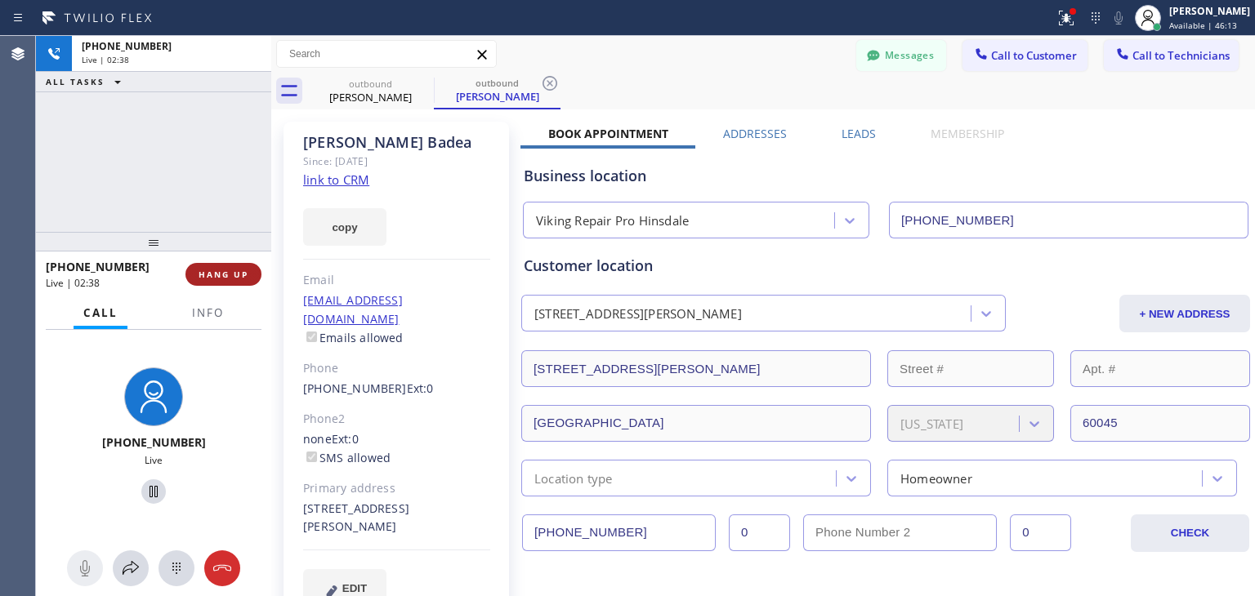
click at [216, 264] on button "HANG UP" at bounding box center [223, 274] width 76 height 23
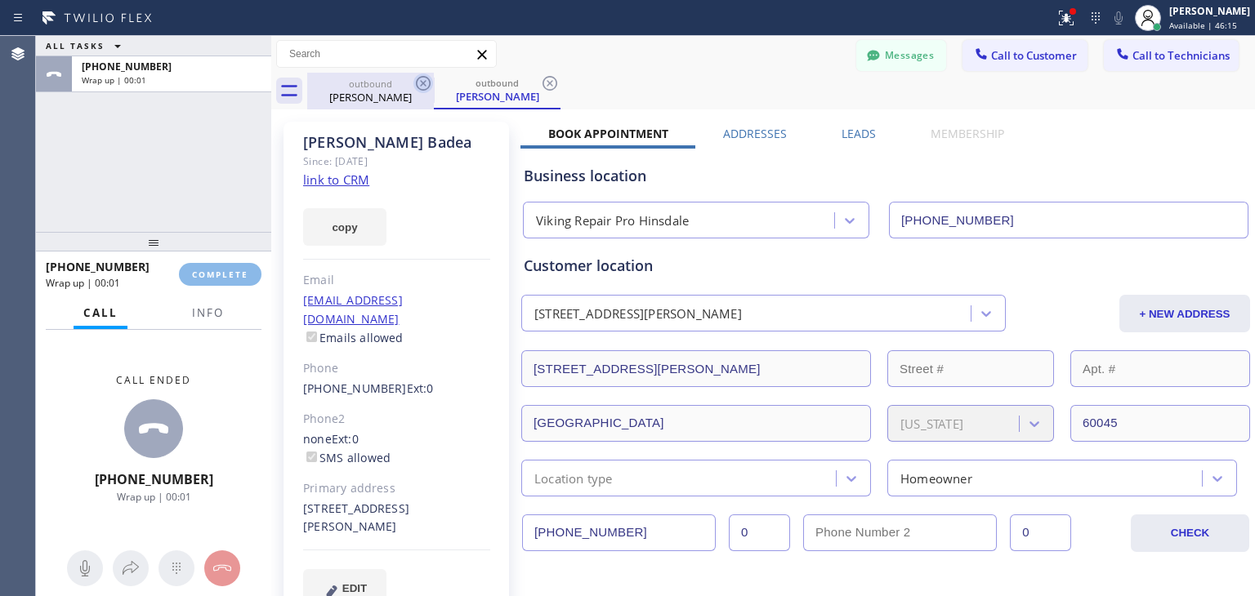
click at [426, 85] on div "Classify the call LOCATION NAME Wolf Appliance Repair Expert FROM PHONE [PHONE_…" at bounding box center [645, 316] width 1219 height 560
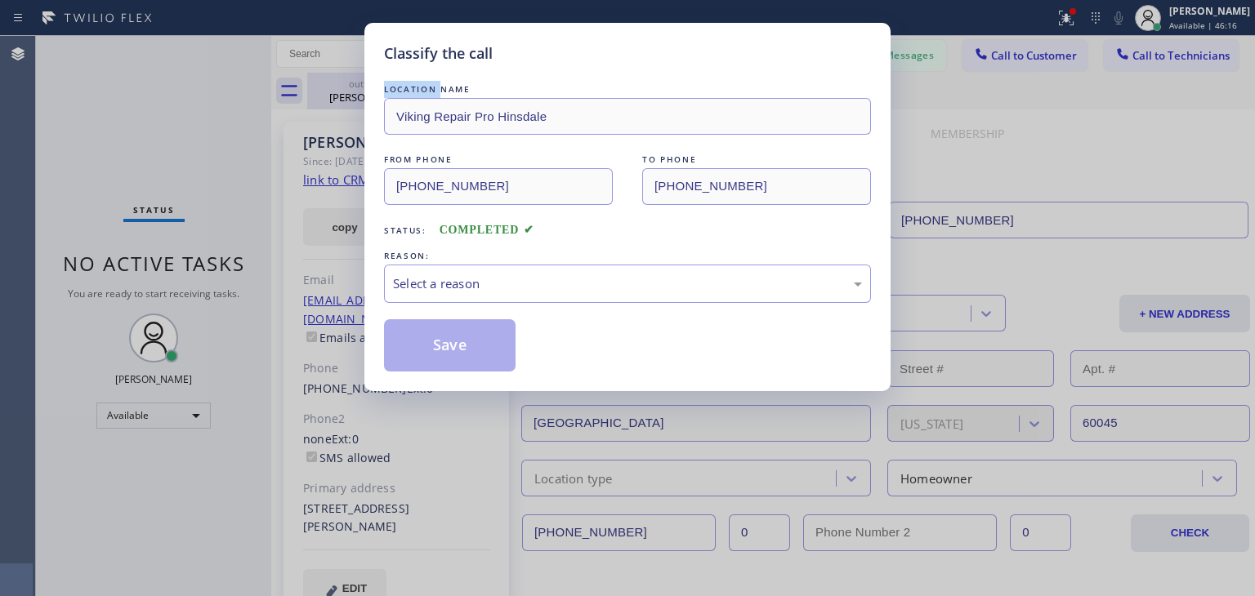
click at [426, 85] on div "LOCATION NAME" at bounding box center [627, 89] width 487 height 17
click at [658, 278] on div "Select a reason" at bounding box center [627, 283] width 469 height 19
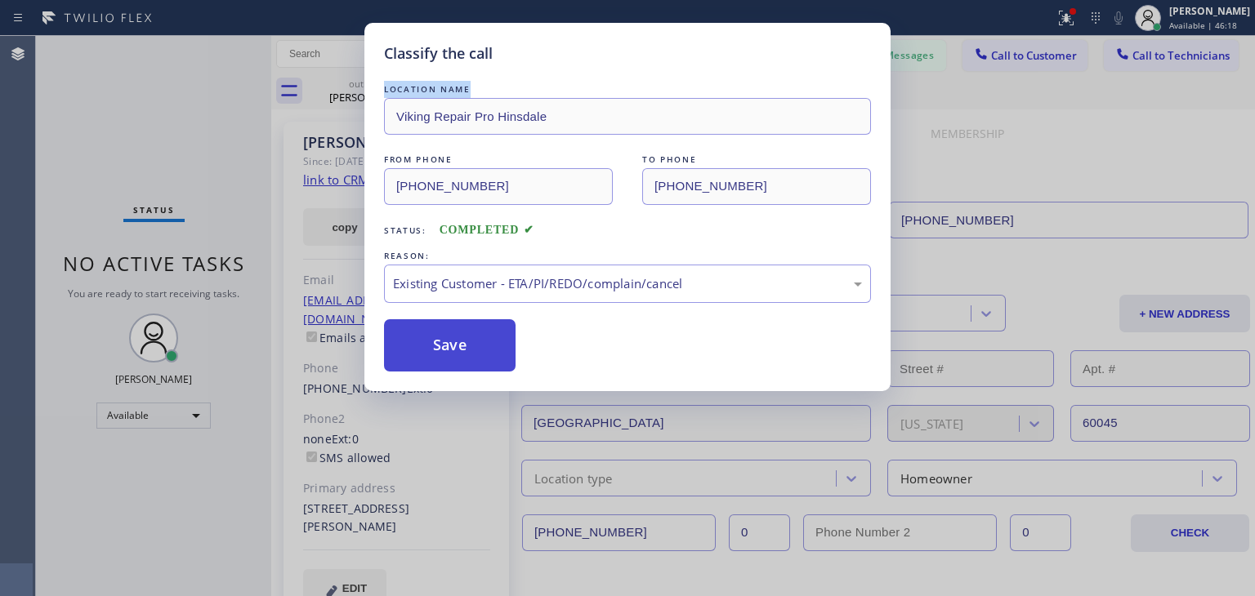
click at [469, 346] on button "Save" at bounding box center [450, 345] width 132 height 52
